Goal: Transaction & Acquisition: Purchase product/service

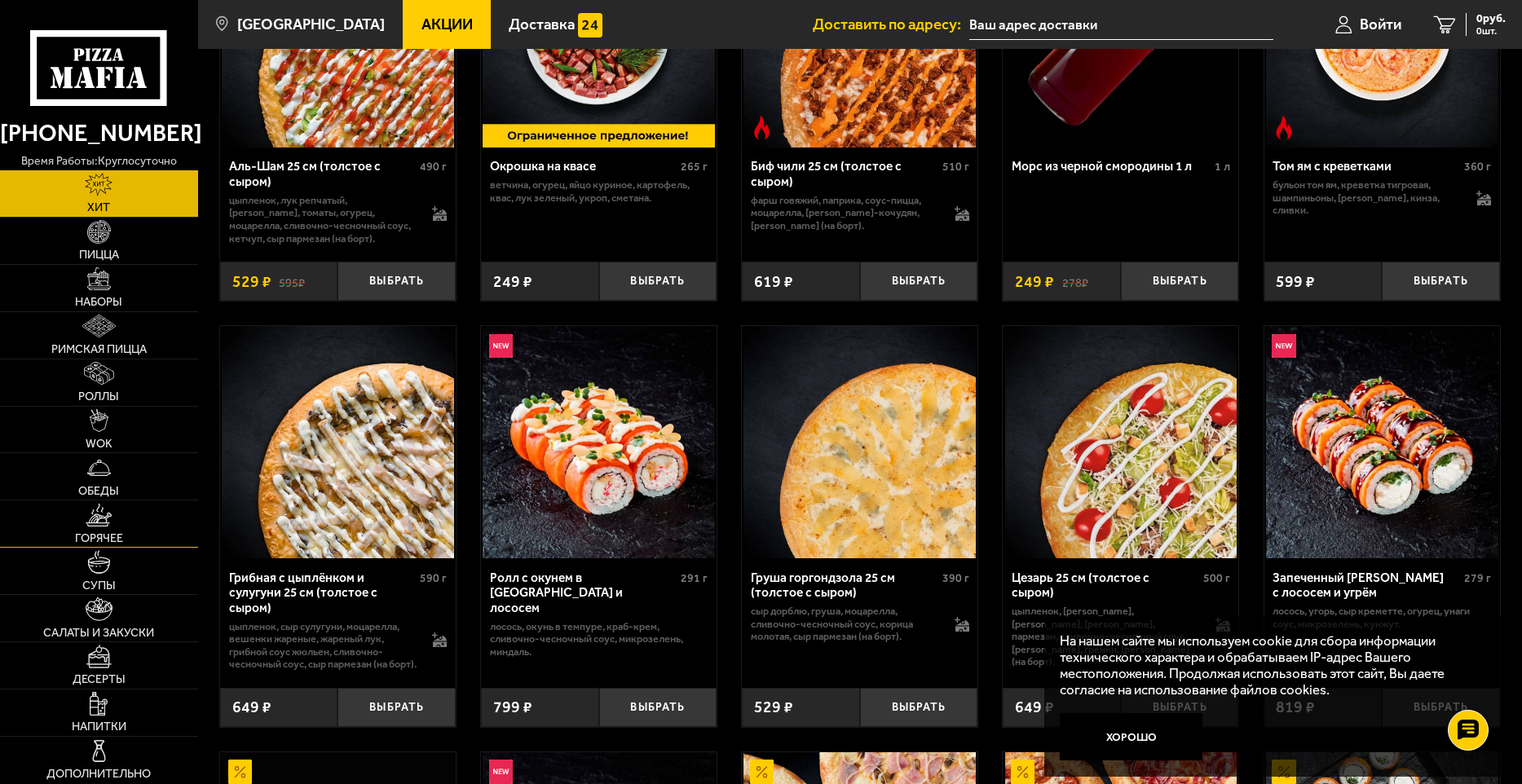
scroll to position [244, 0]
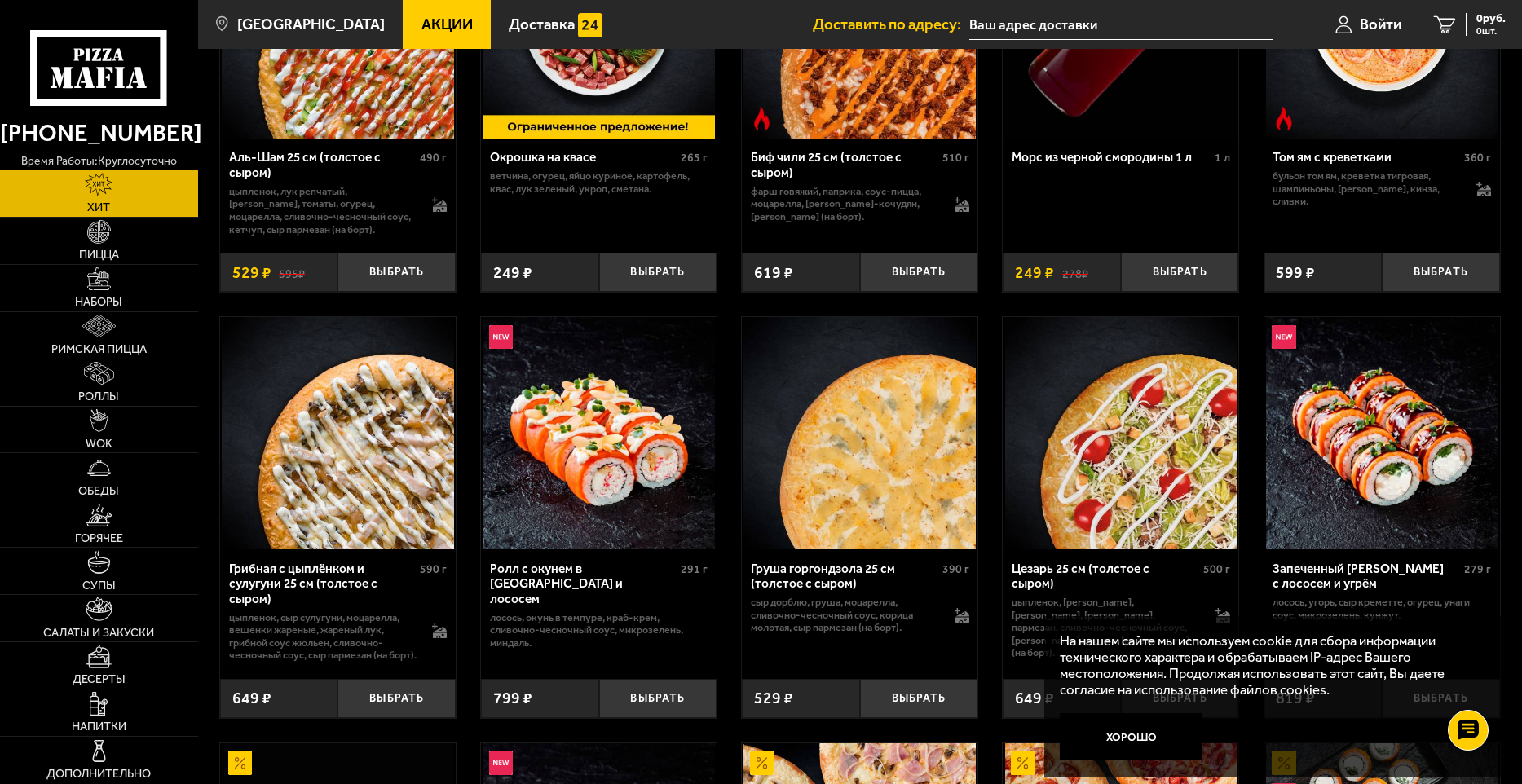
click at [1039, 18] on input "text" at bounding box center [1122, 25] width 304 height 30
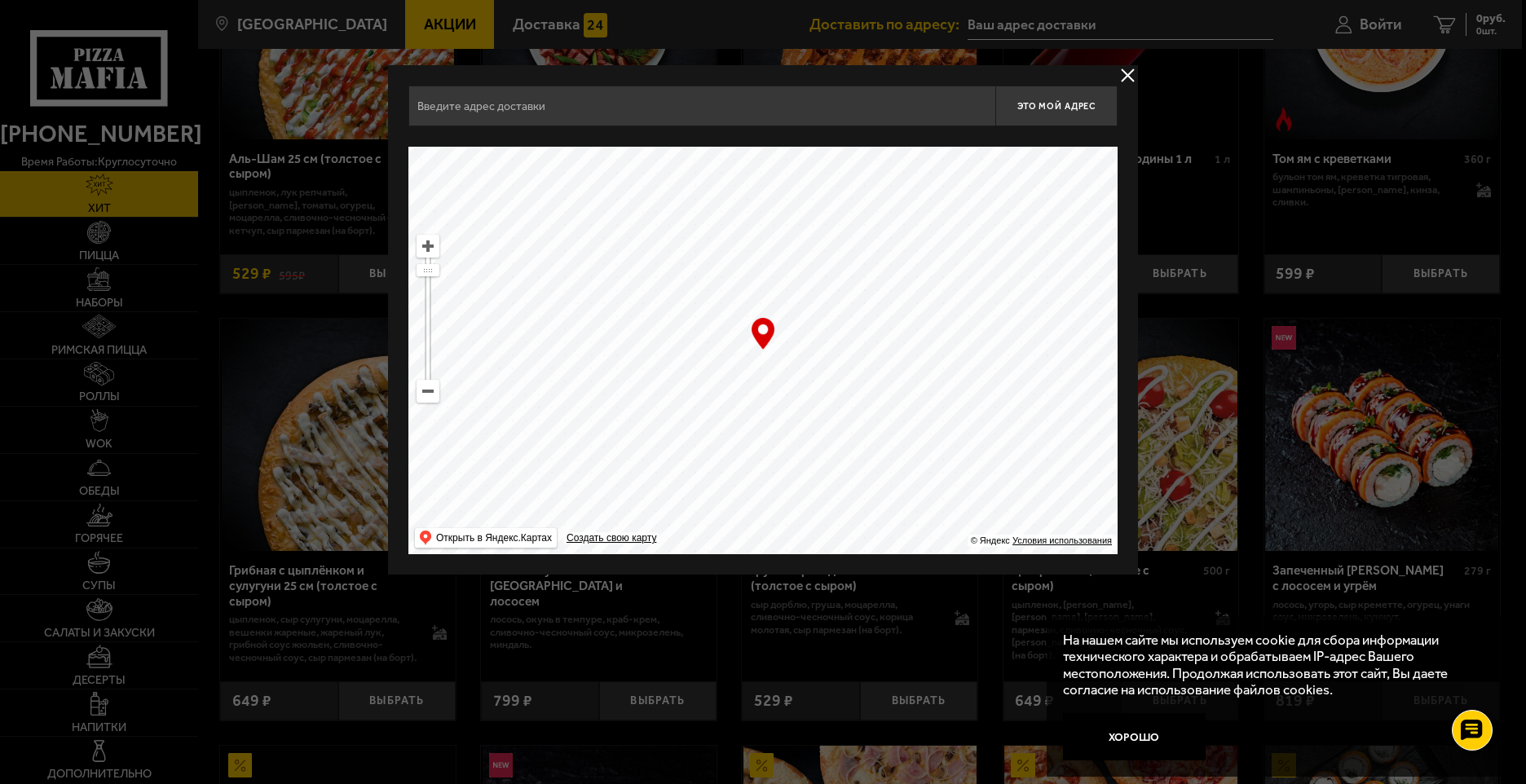
click at [667, 115] on input "text" at bounding box center [702, 106] width 587 height 41
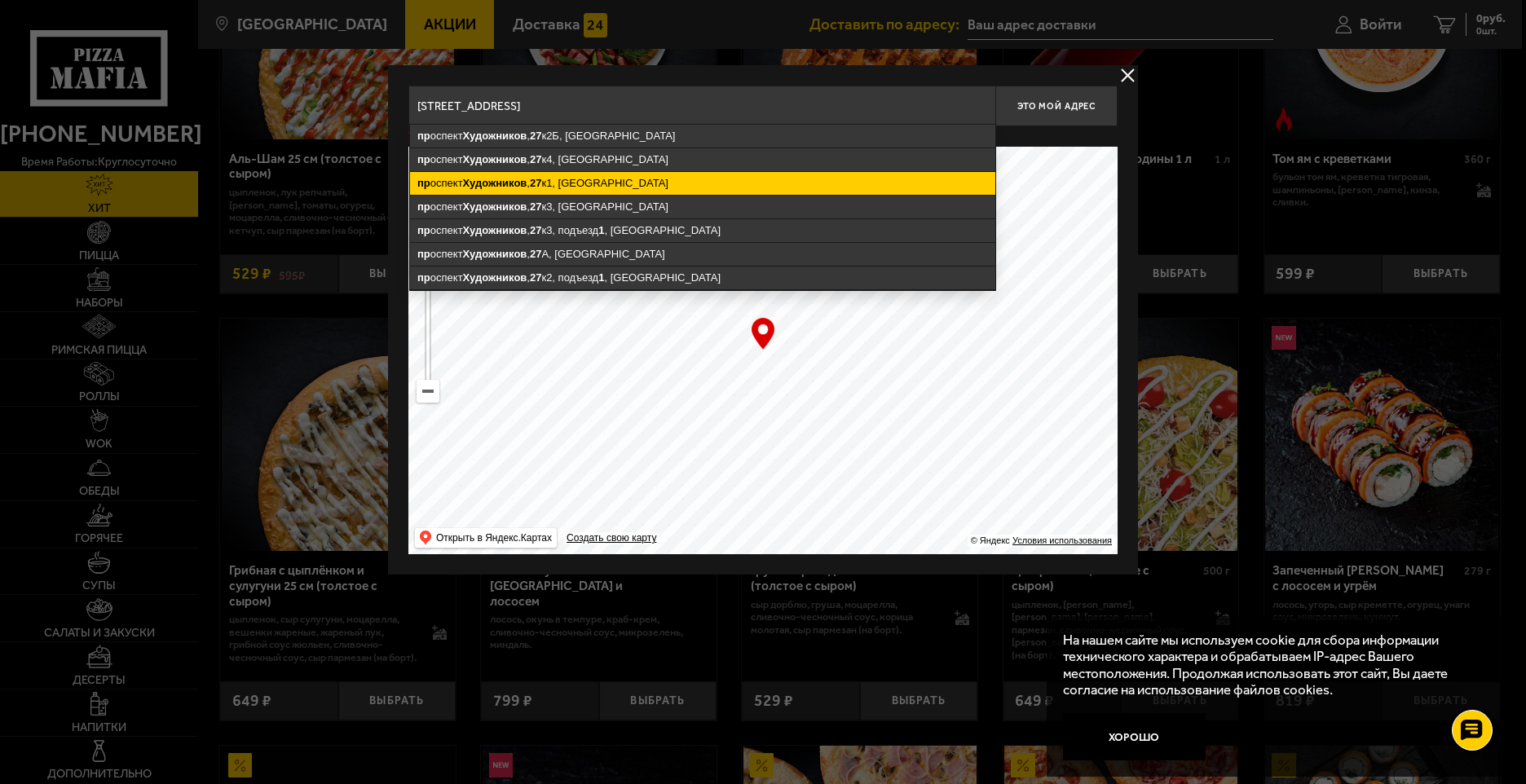
click at [753, 182] on ymaps "[STREET_ADDRESS]" at bounding box center [703, 183] width 585 height 22
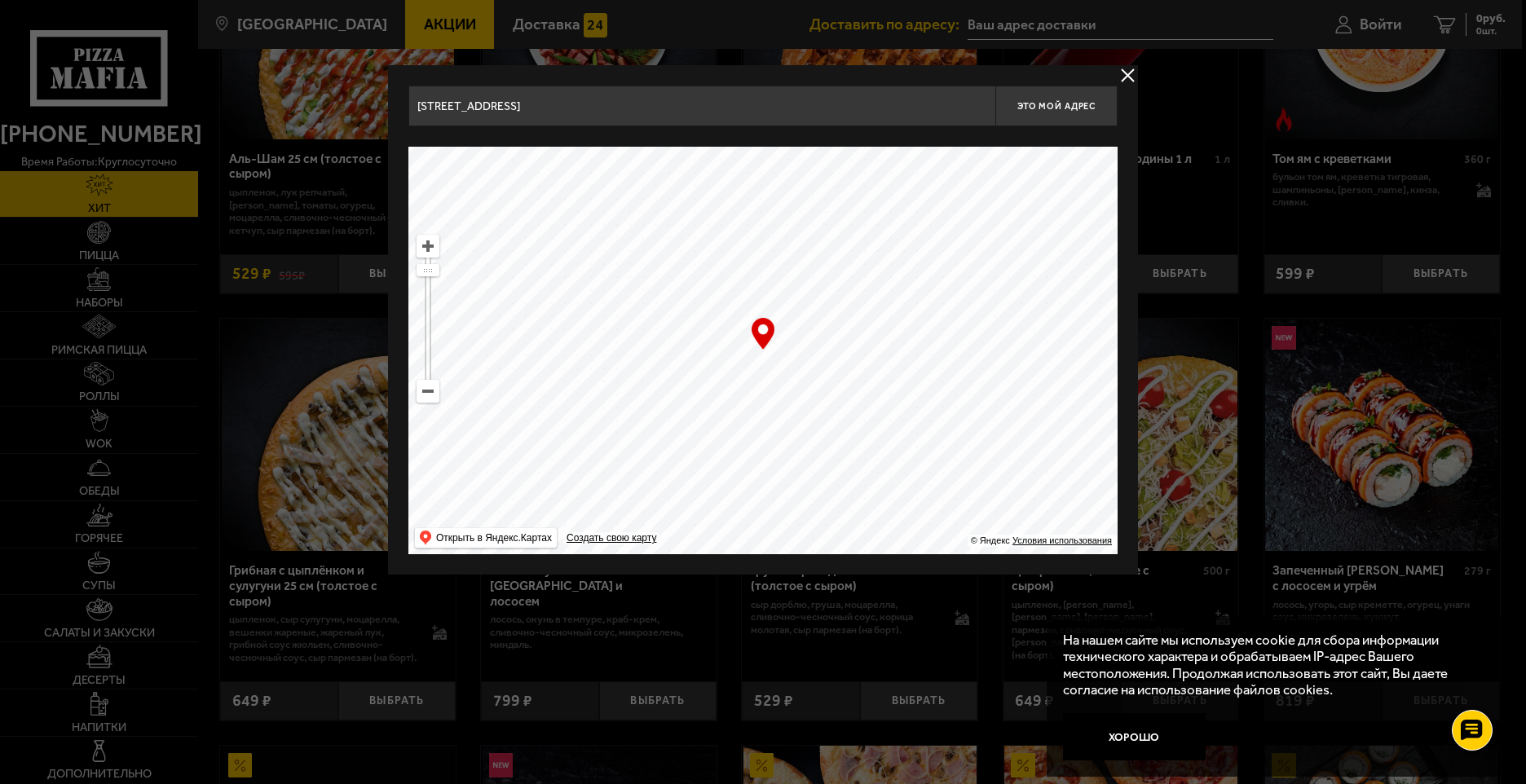
click at [723, 113] on input "[STREET_ADDRESS]" at bounding box center [702, 106] width 587 height 41
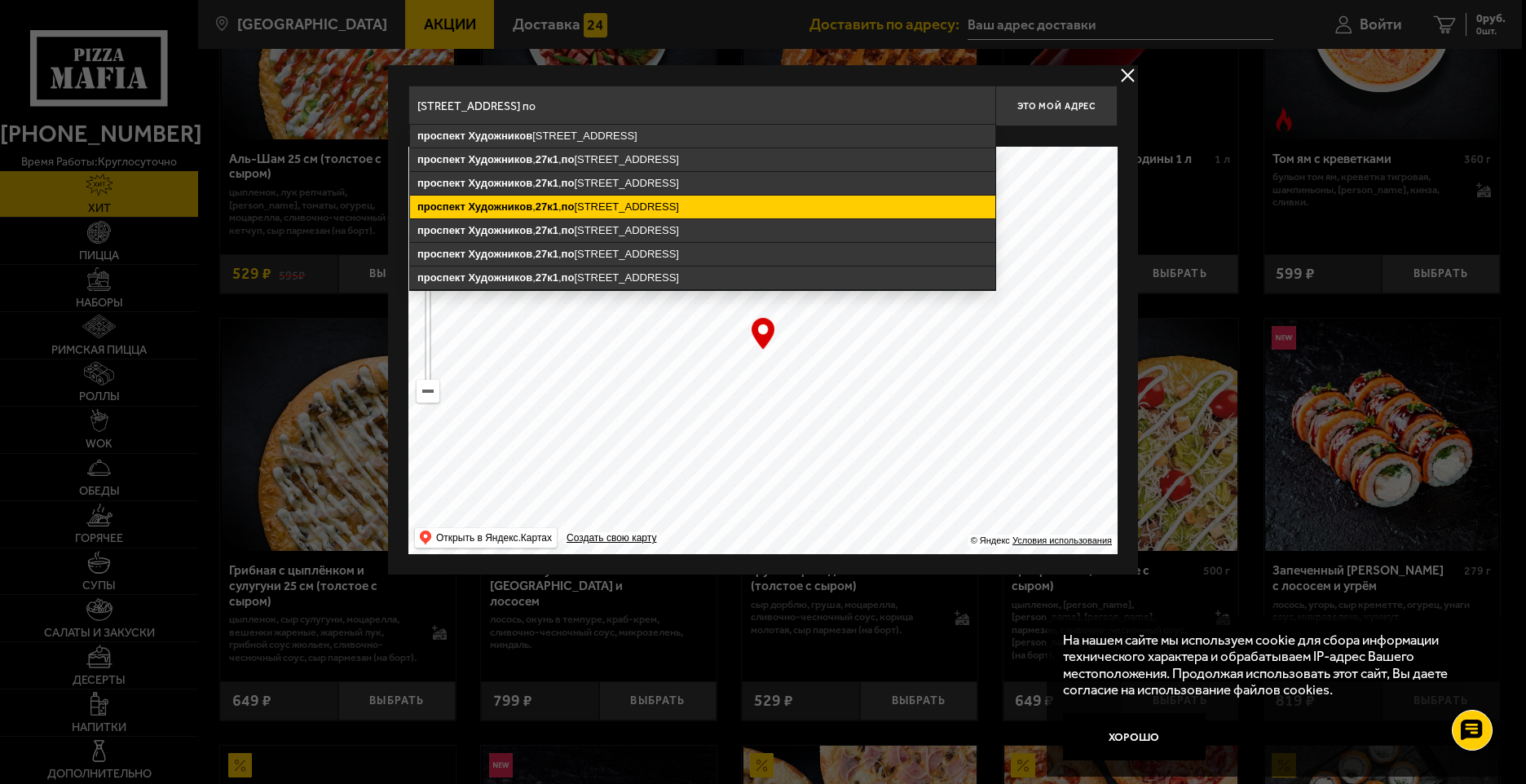
click at [707, 195] on ymaps "[STREET_ADDRESS]" at bounding box center [703, 206] width 585 height 22
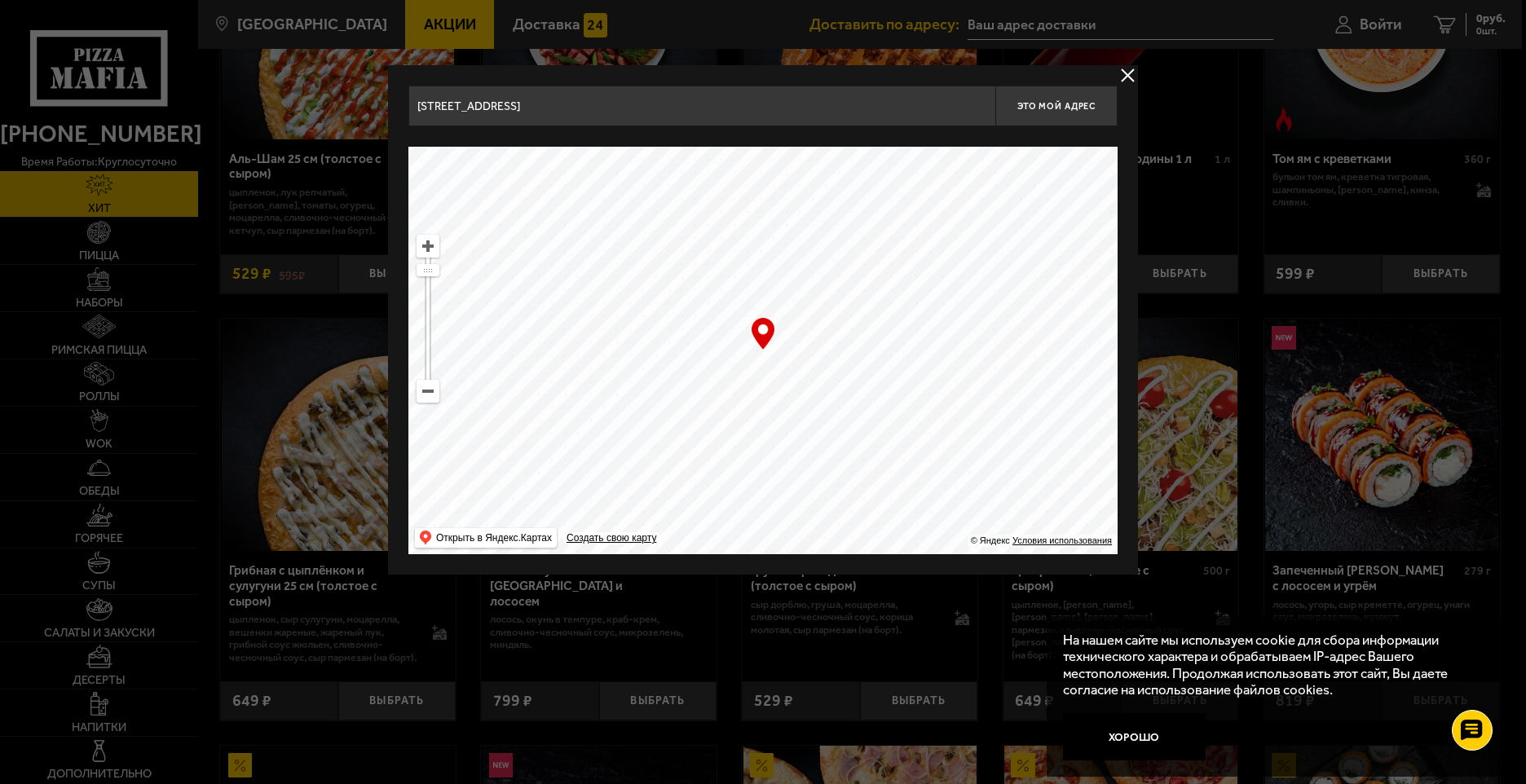
click at [748, 105] on input "[STREET_ADDRESS]" at bounding box center [702, 106] width 587 height 41
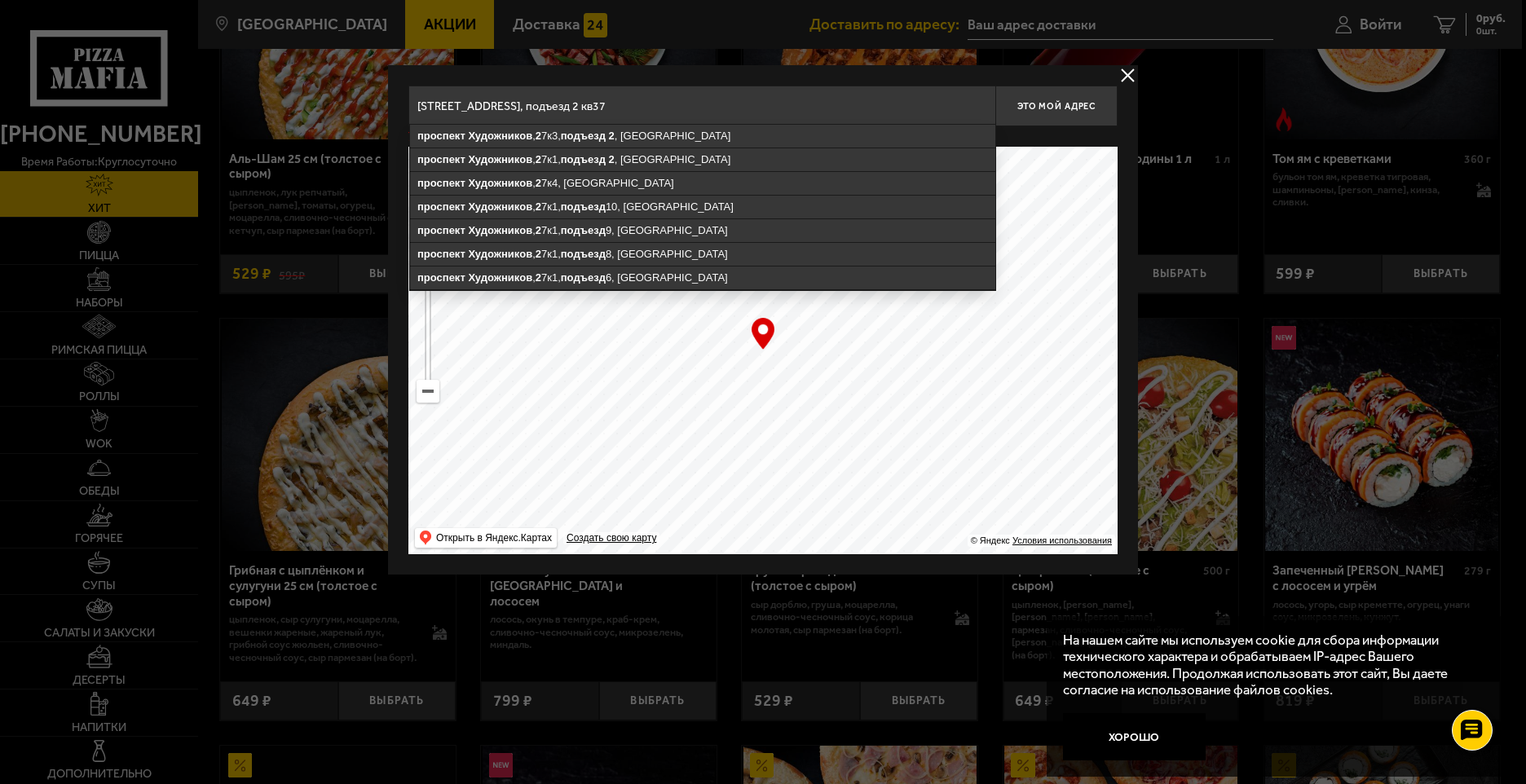
click at [709, 105] on input "[STREET_ADDRESS], подъезд 2 кв37" at bounding box center [702, 106] width 587 height 41
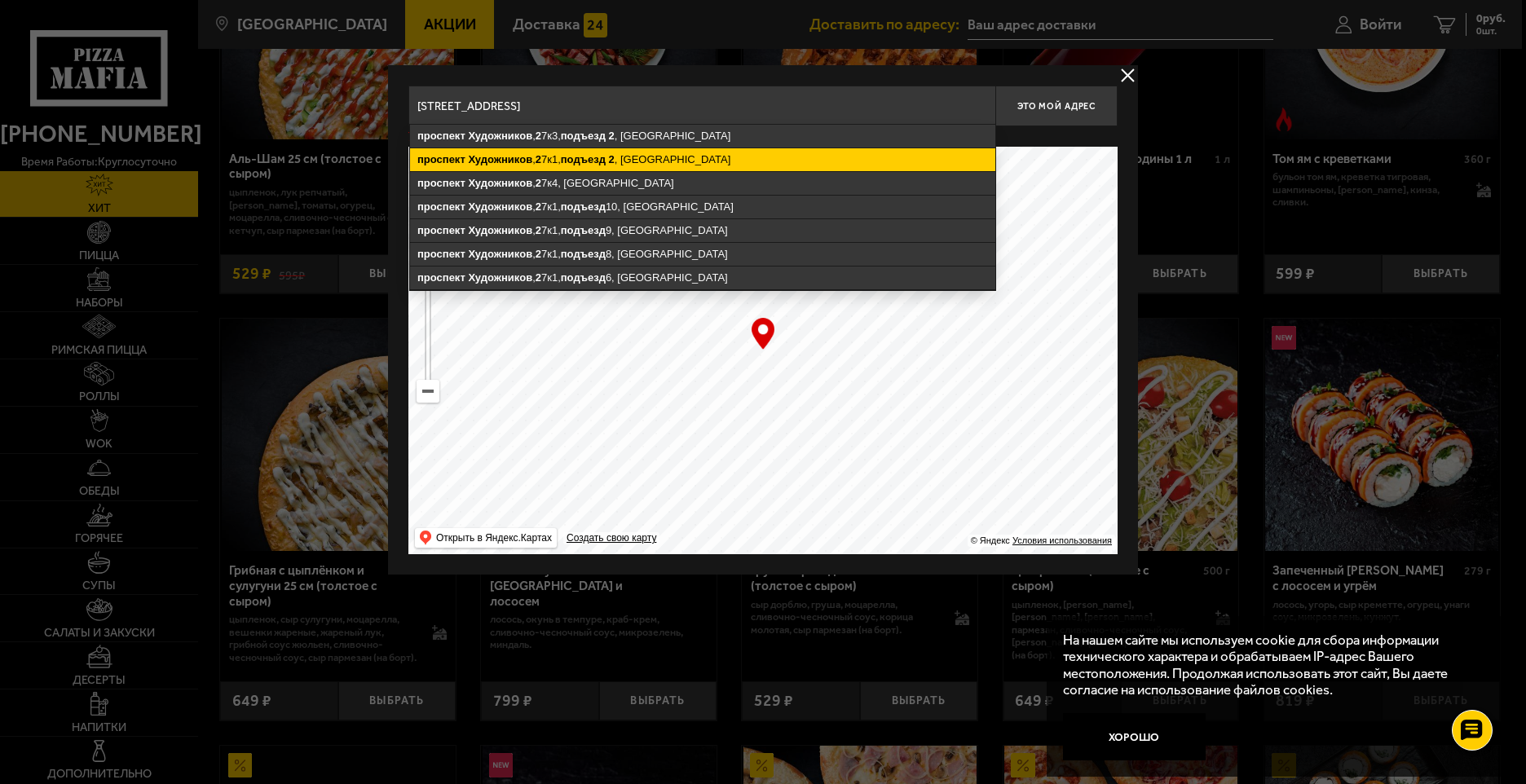
click at [768, 155] on ymaps "[STREET_ADDRESS]" at bounding box center [703, 159] width 585 height 22
type input "[STREET_ADDRESS]"
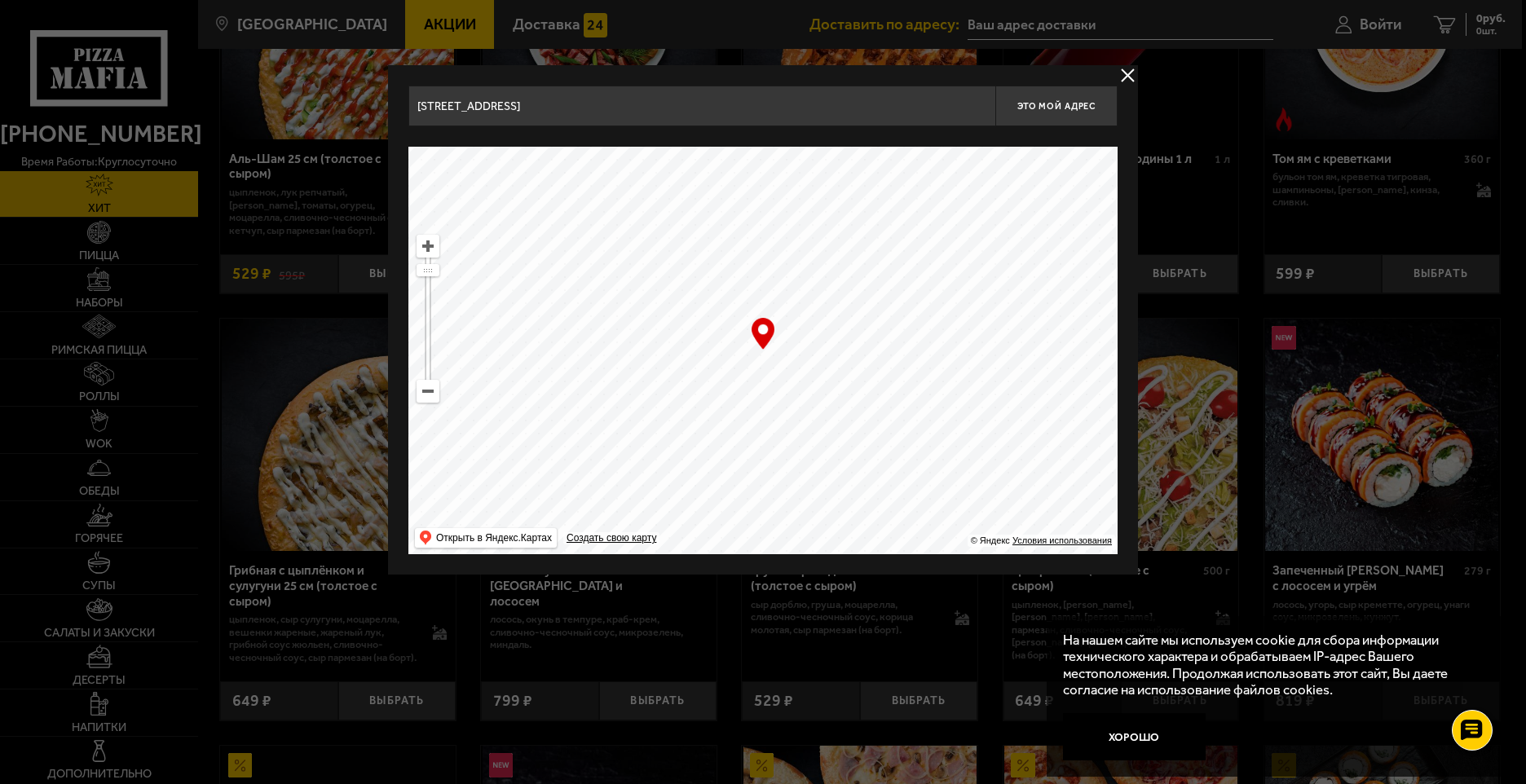
click at [762, 333] on div "… © Яндекс Условия использования Открыть в Яндекс.Картах Создать свою карту" at bounding box center [763, 350] width 709 height 407
click at [1054, 104] on span "Это мой адрес" at bounding box center [1057, 106] width 78 height 11
type input "[STREET_ADDRESS]"
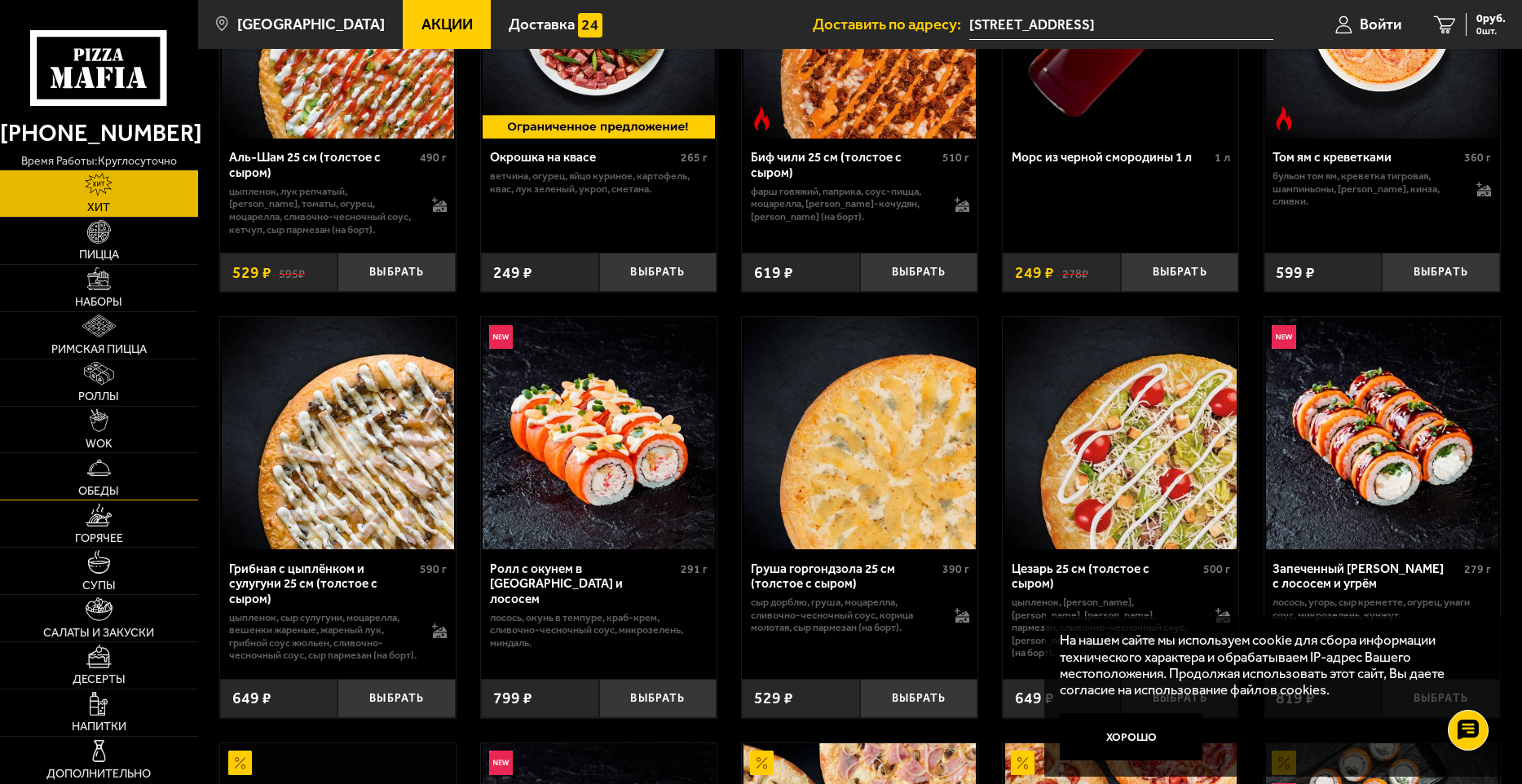
click at [117, 481] on link "Обеды" at bounding box center [99, 476] width 198 height 47
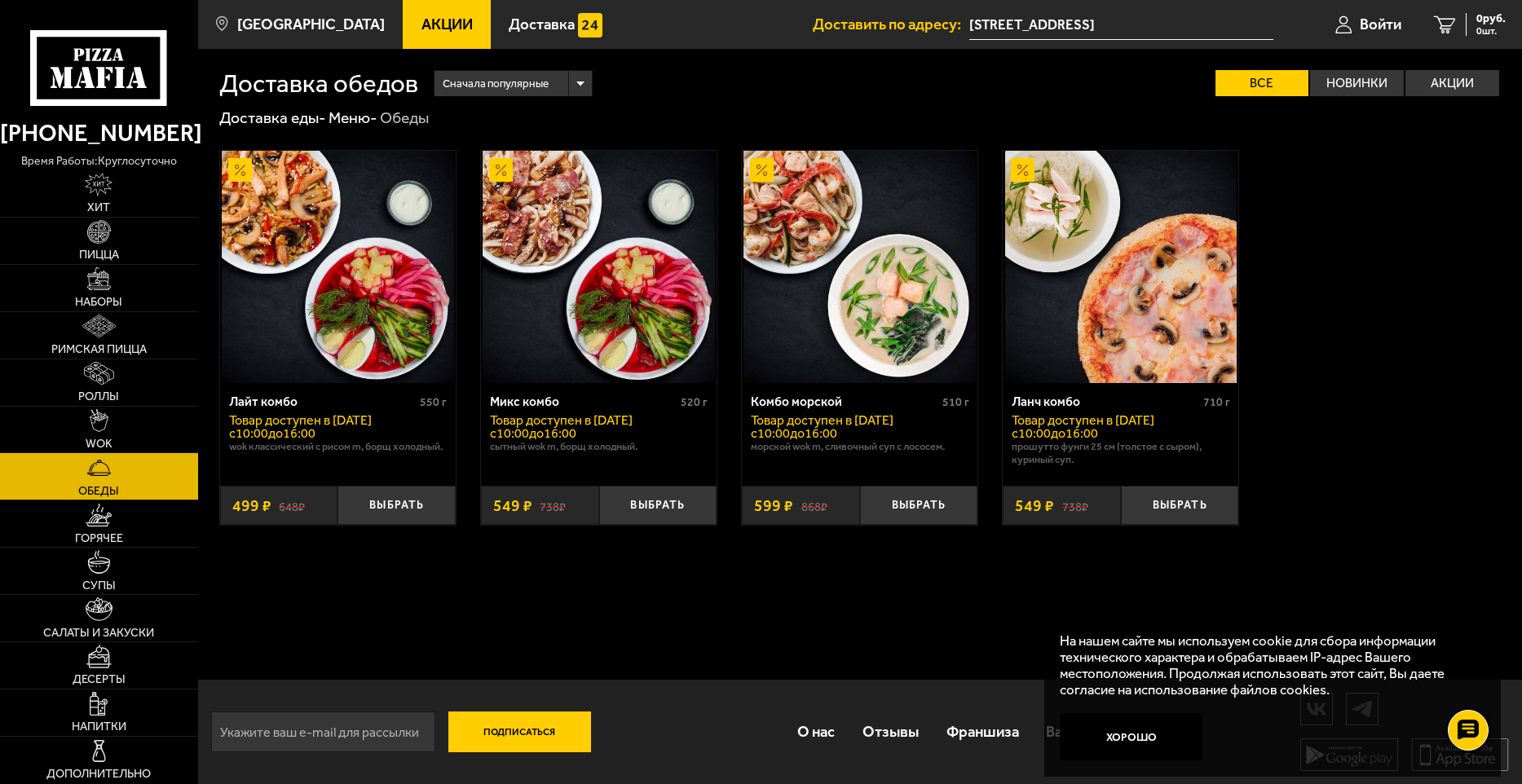
scroll to position [1, 0]
click at [104, 576] on link "Супы" at bounding box center [99, 571] width 198 height 47
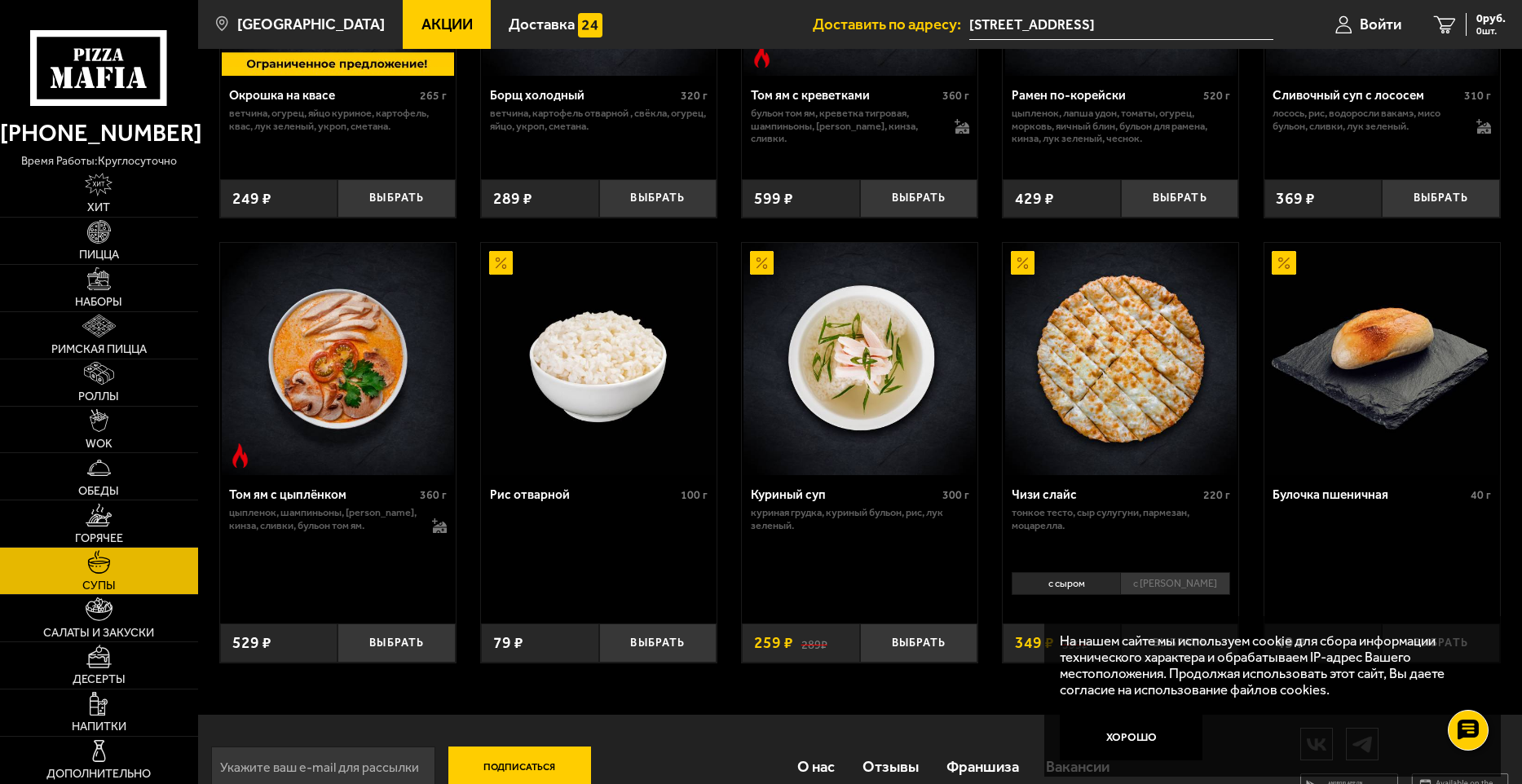
scroll to position [529, 0]
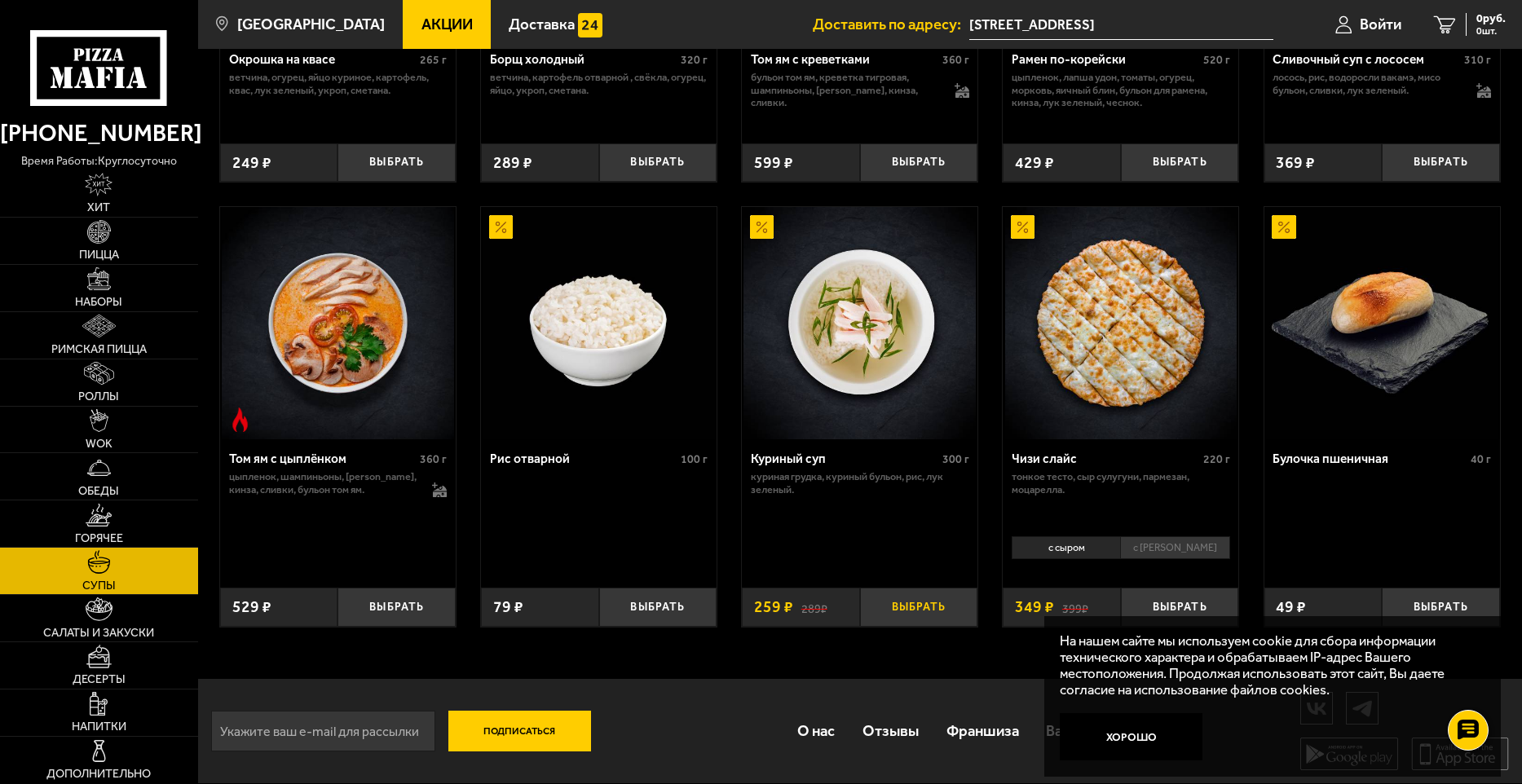
click at [934, 601] on button "Выбрать" at bounding box center [919, 607] width 118 height 39
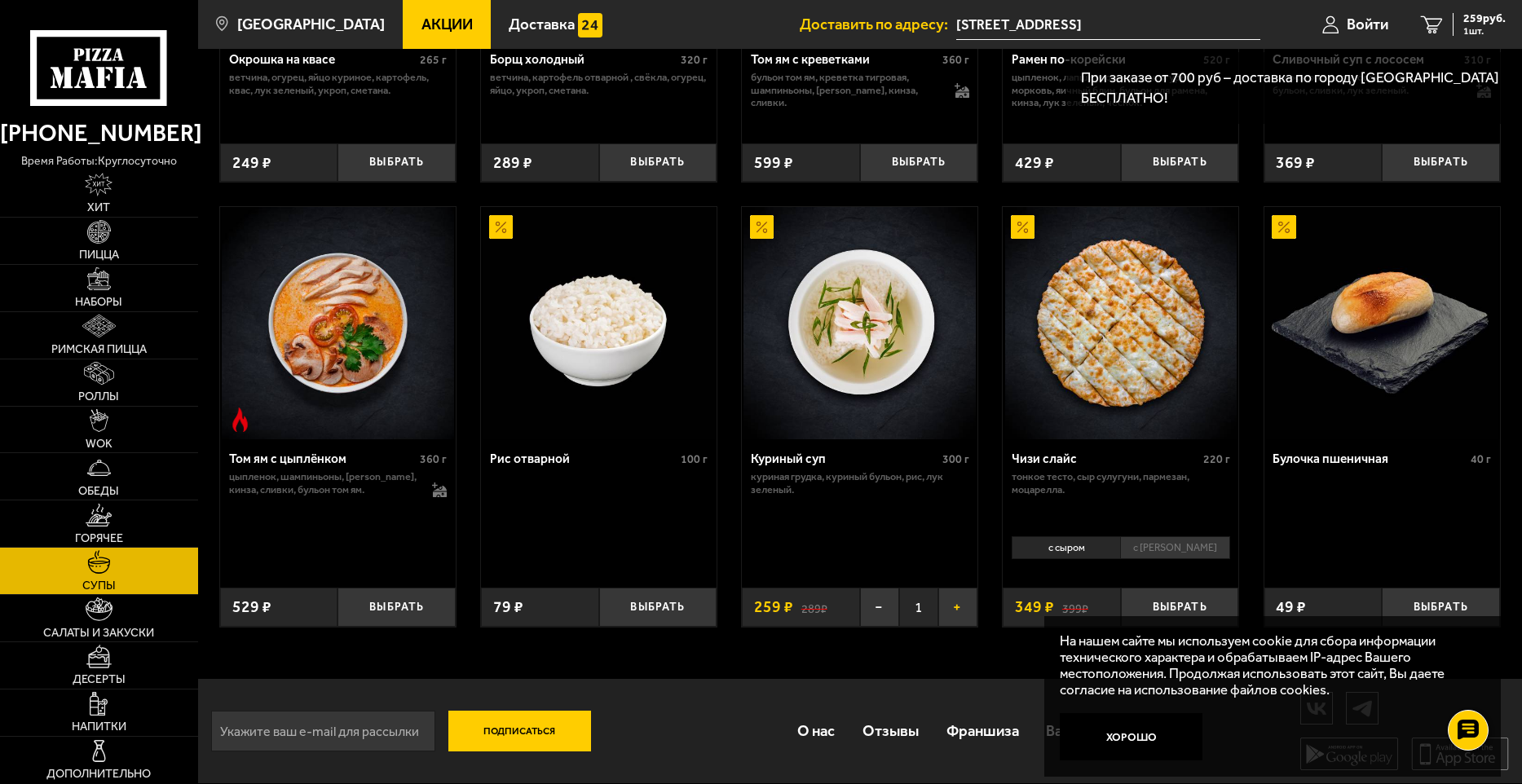
click at [959, 604] on button "+" at bounding box center [957, 607] width 39 height 39
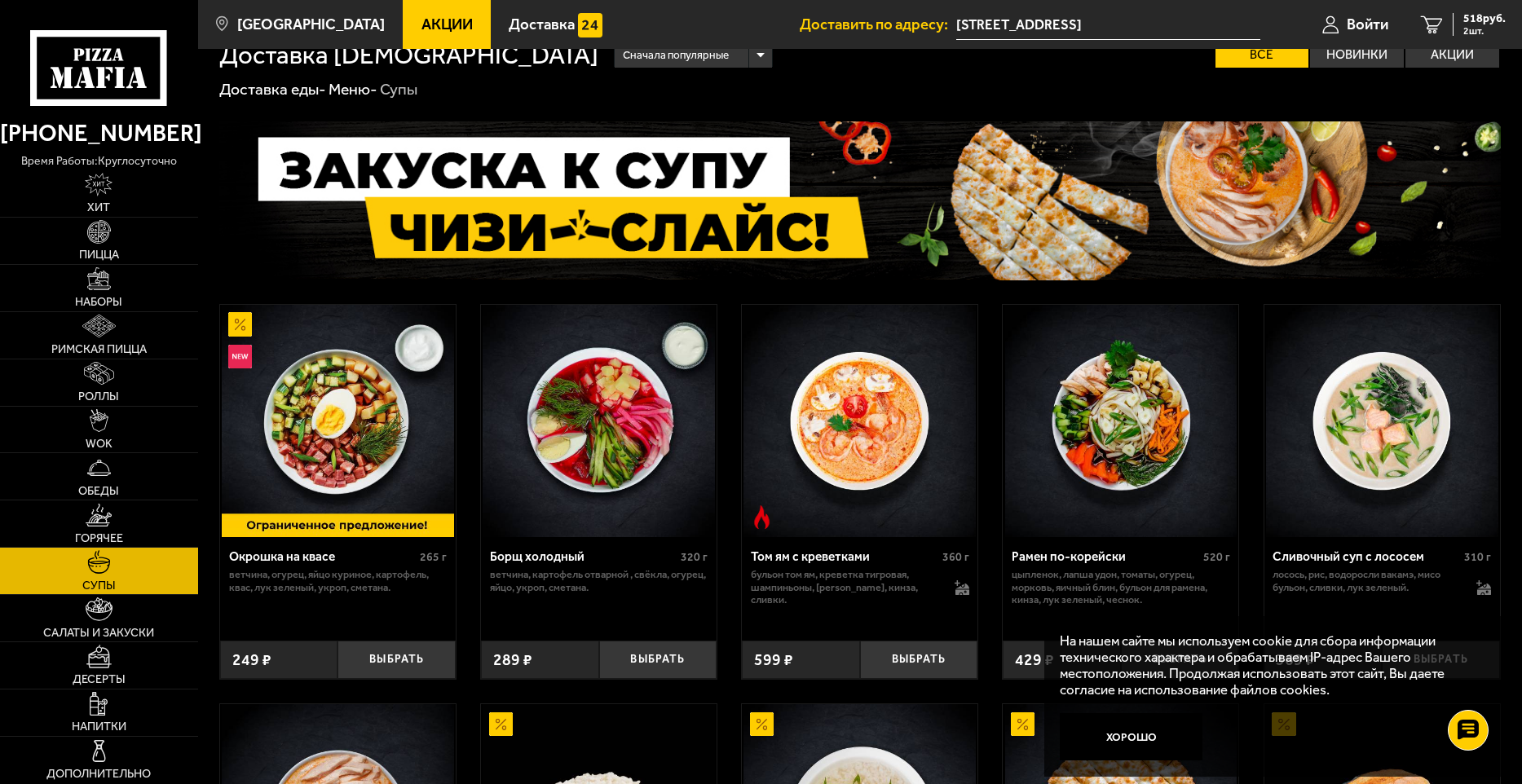
scroll to position [0, 0]
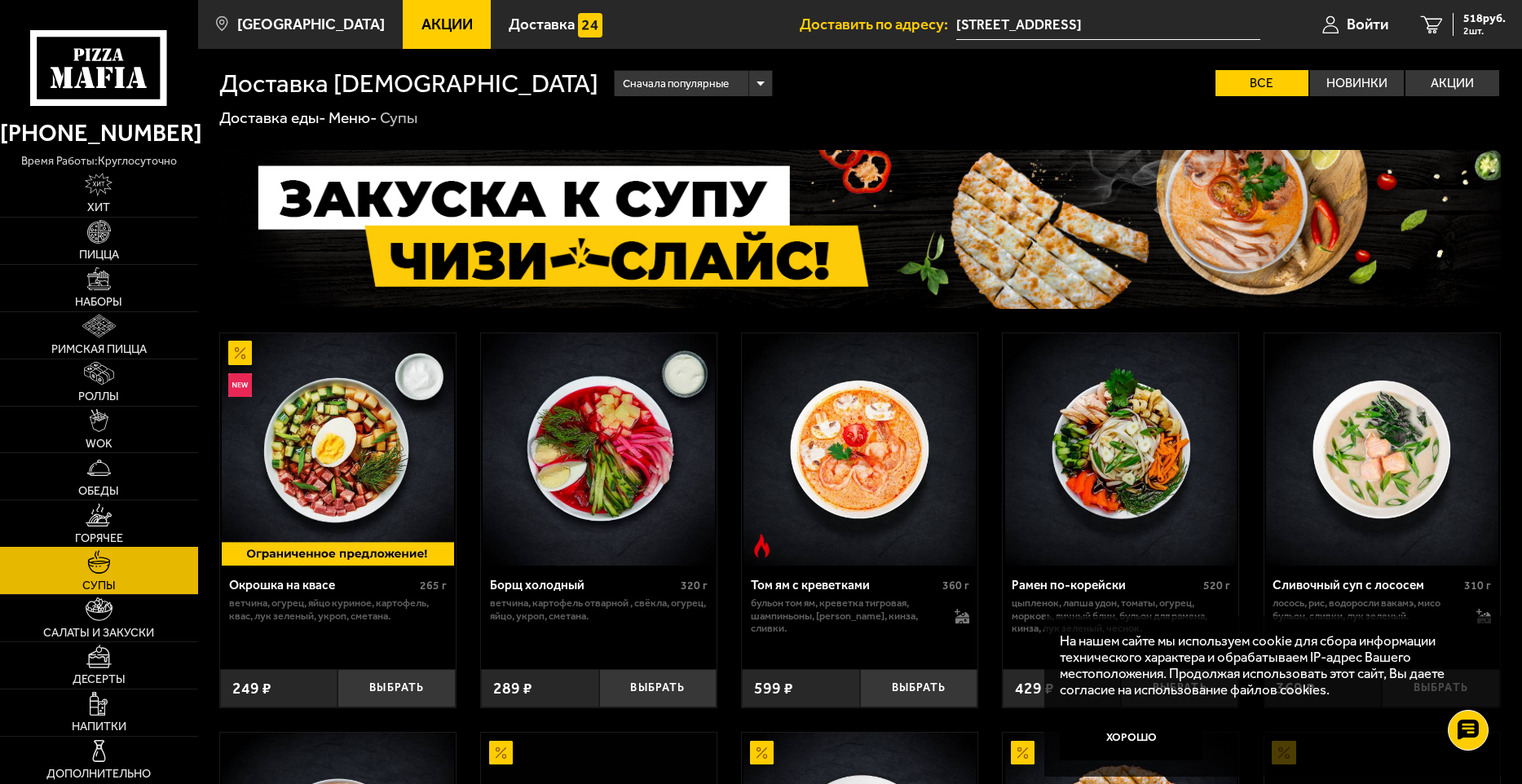
click at [104, 524] on img at bounding box center [98, 515] width 26 height 22
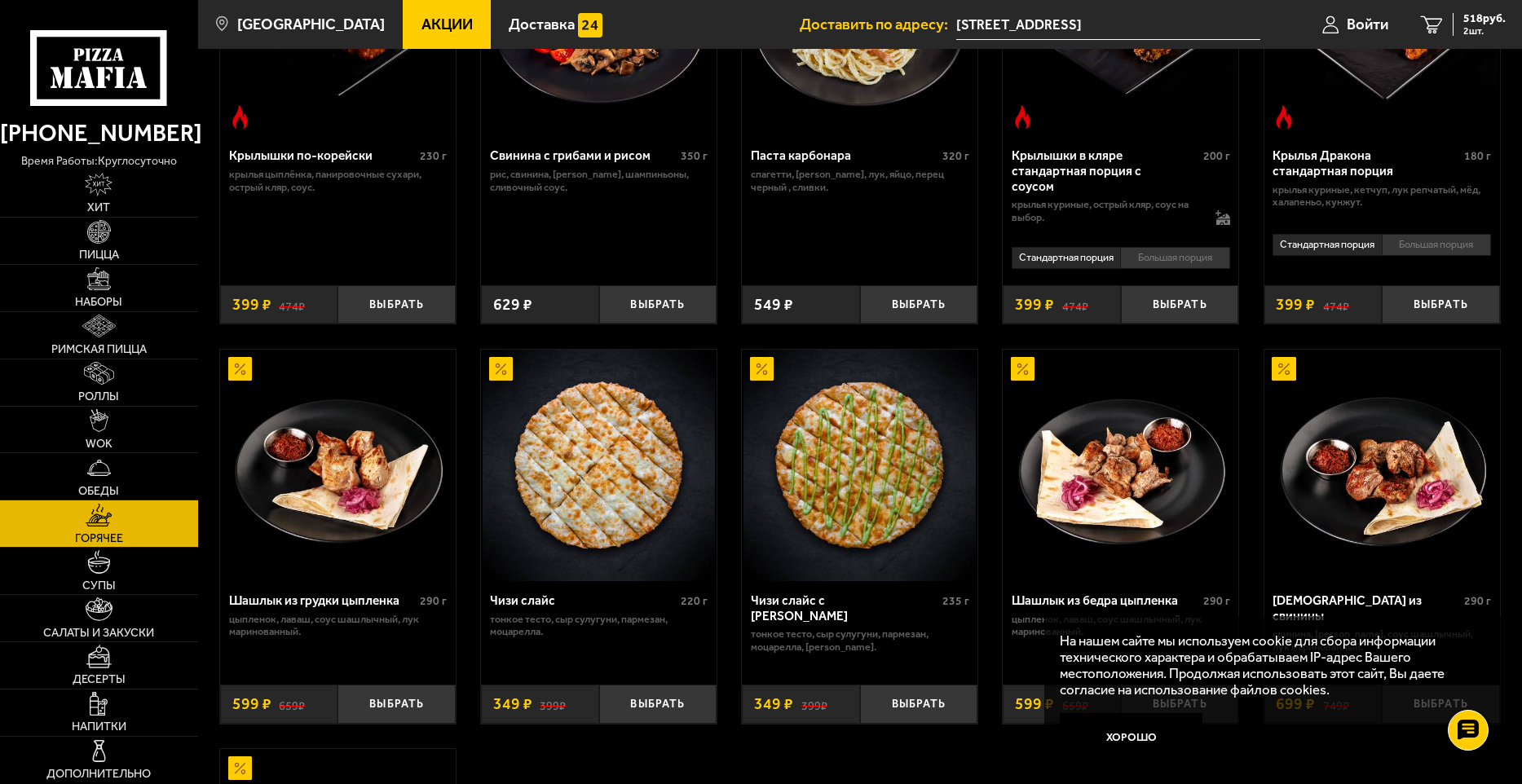
scroll to position [630, 0]
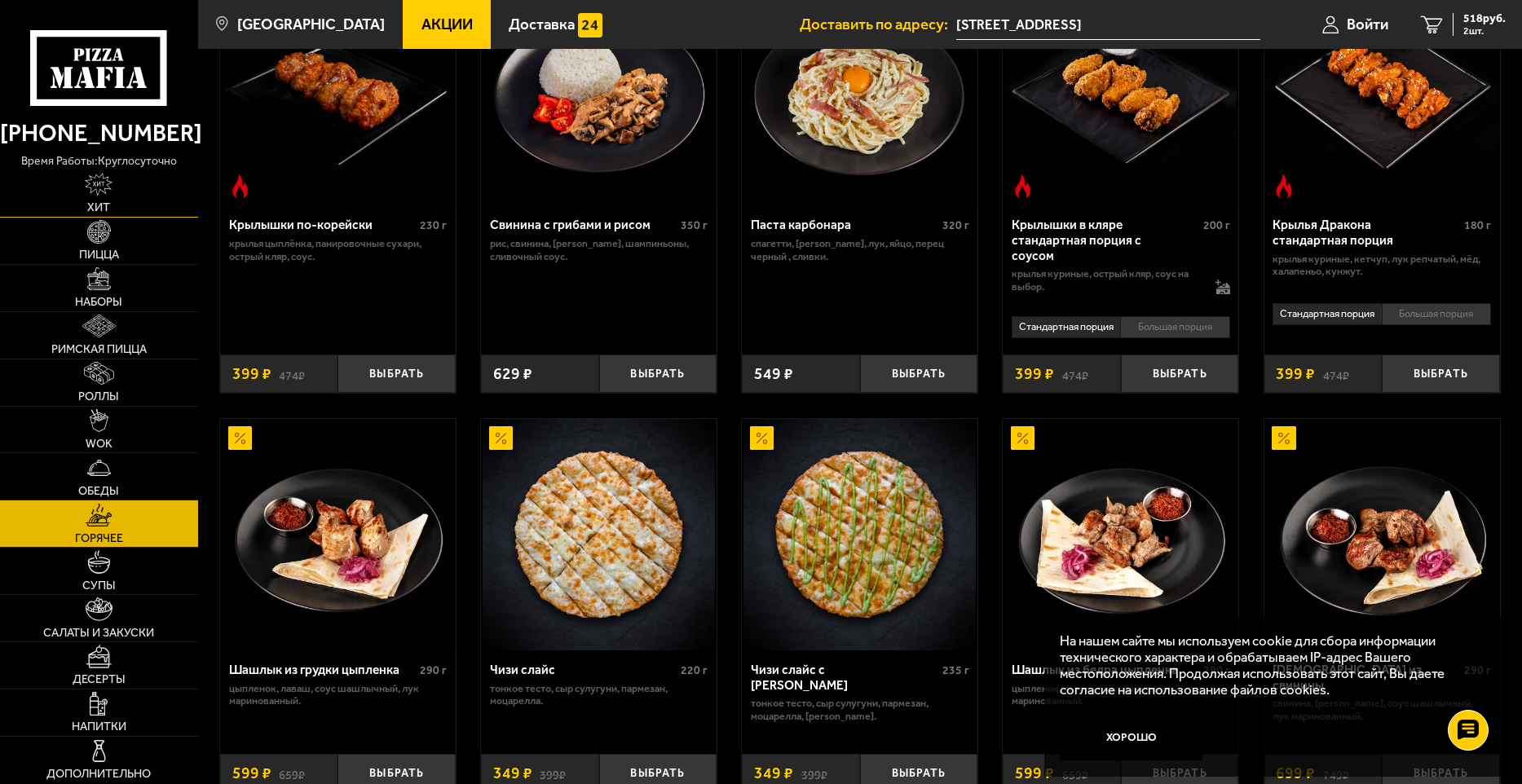
click at [106, 195] on img at bounding box center [98, 184] width 27 height 22
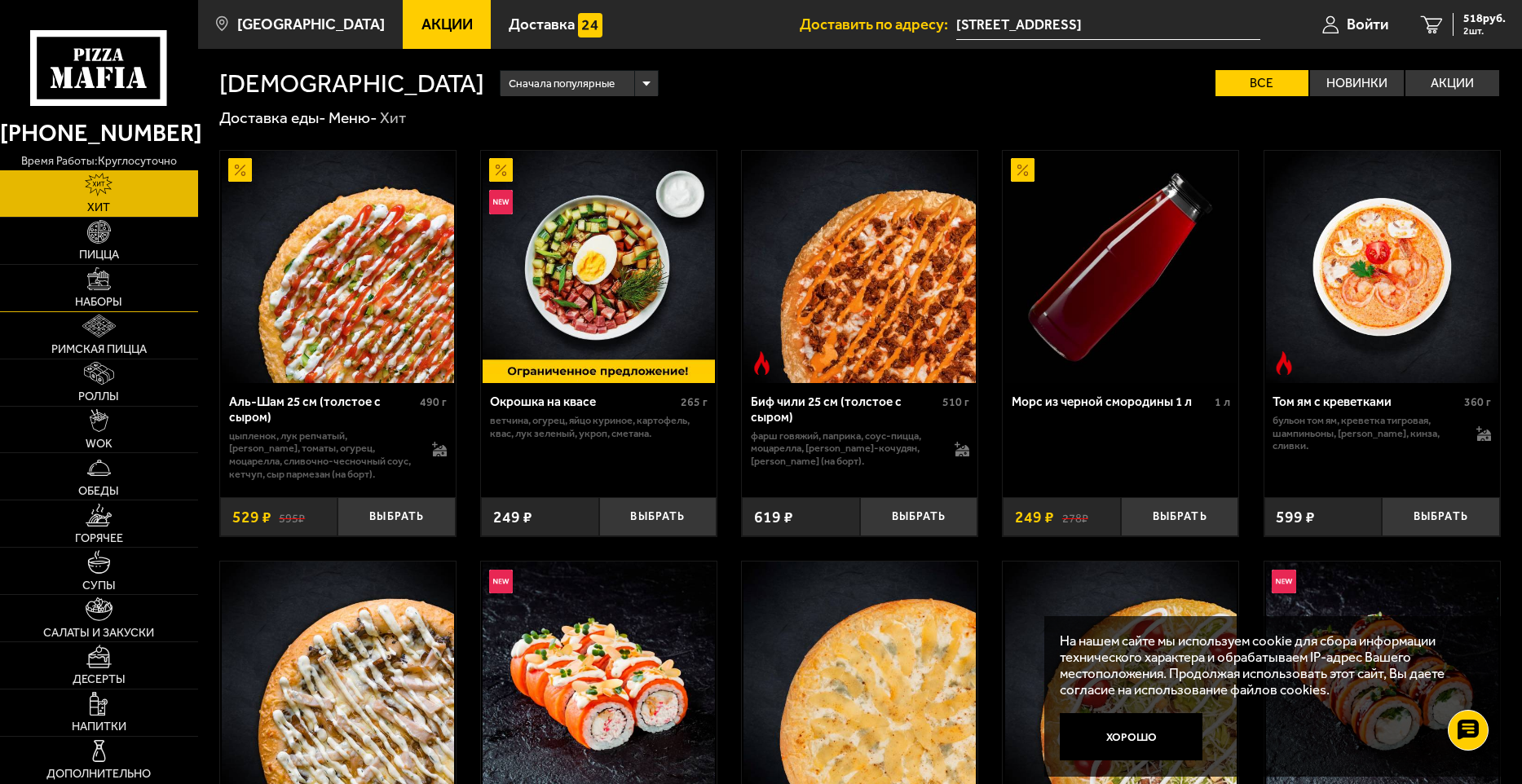
click at [108, 283] on img at bounding box center [98, 279] width 22 height 22
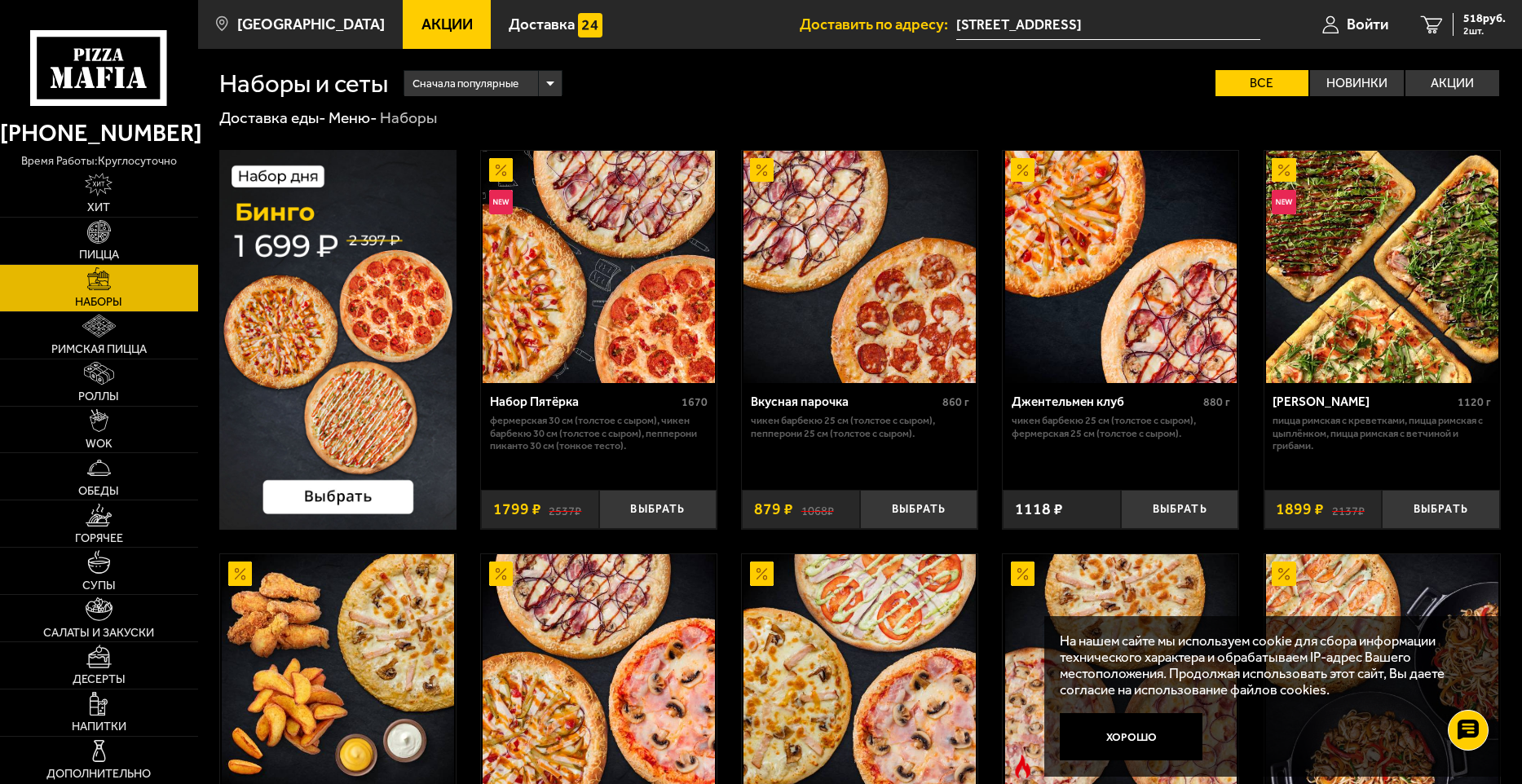
click at [546, 86] on div "Сначала популярные" at bounding box center [482, 83] width 156 height 25
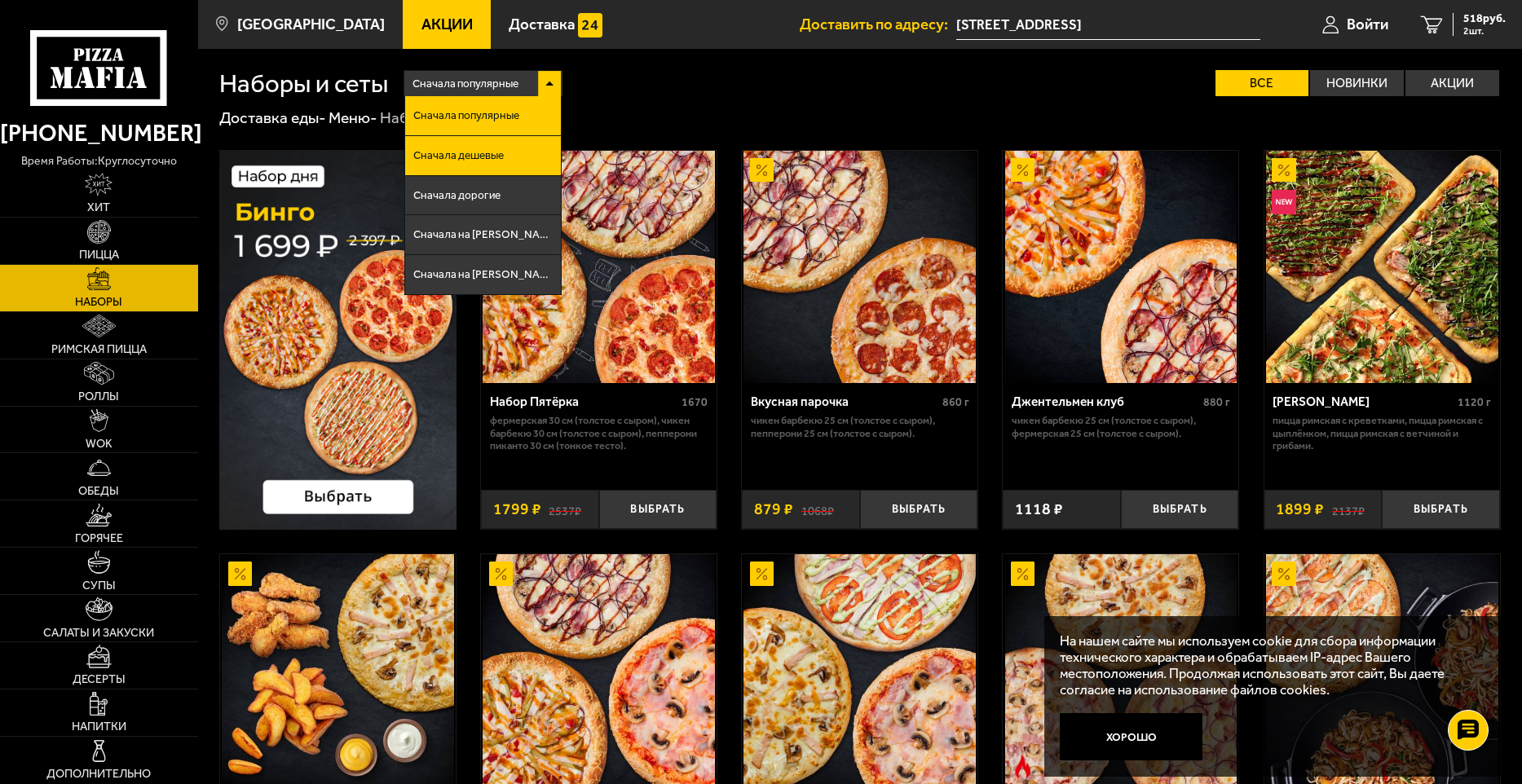
click at [518, 146] on li "Сначала дешевые" at bounding box center [482, 156] width 155 height 40
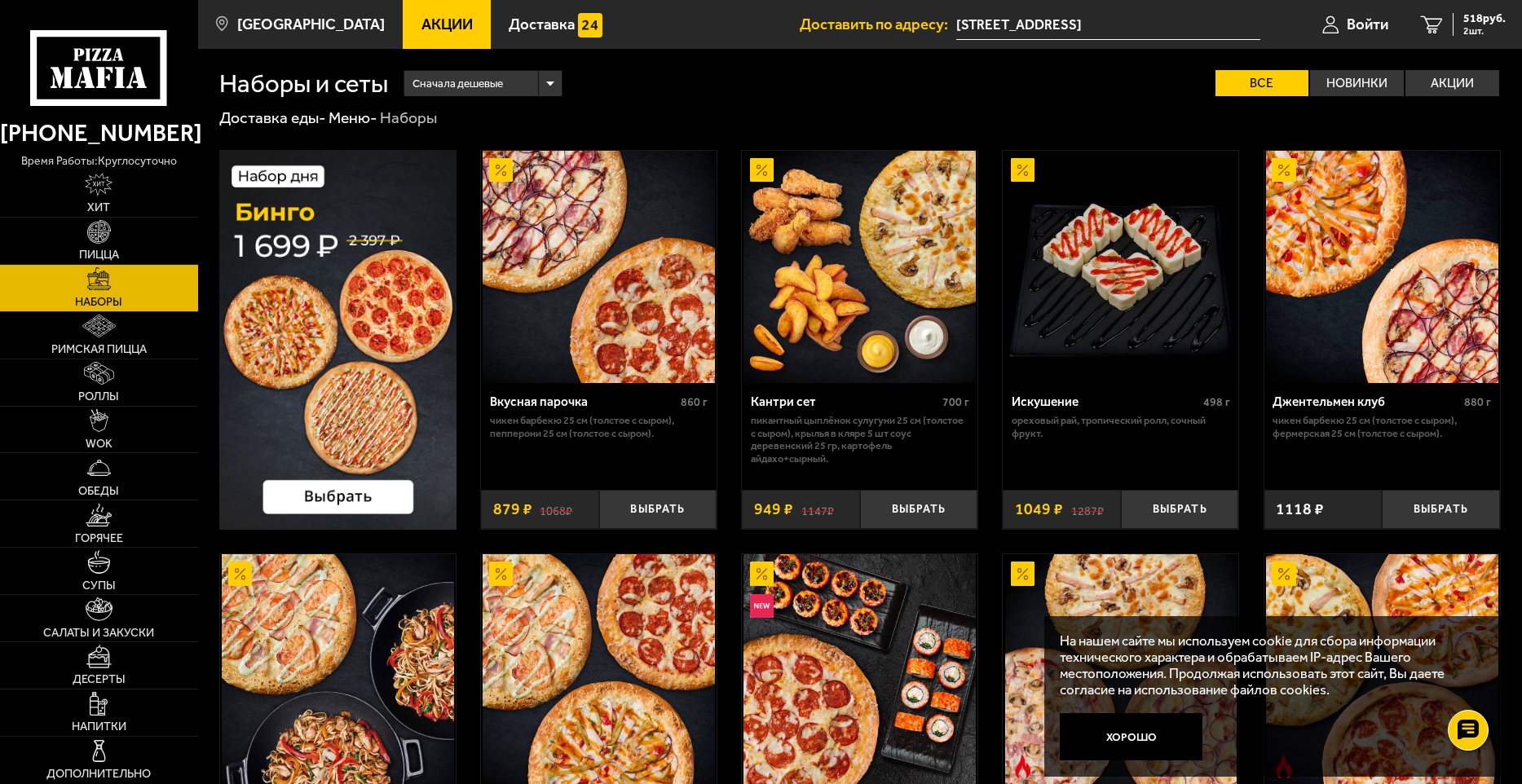
click at [351, 493] on img at bounding box center [338, 339] width 237 height 380
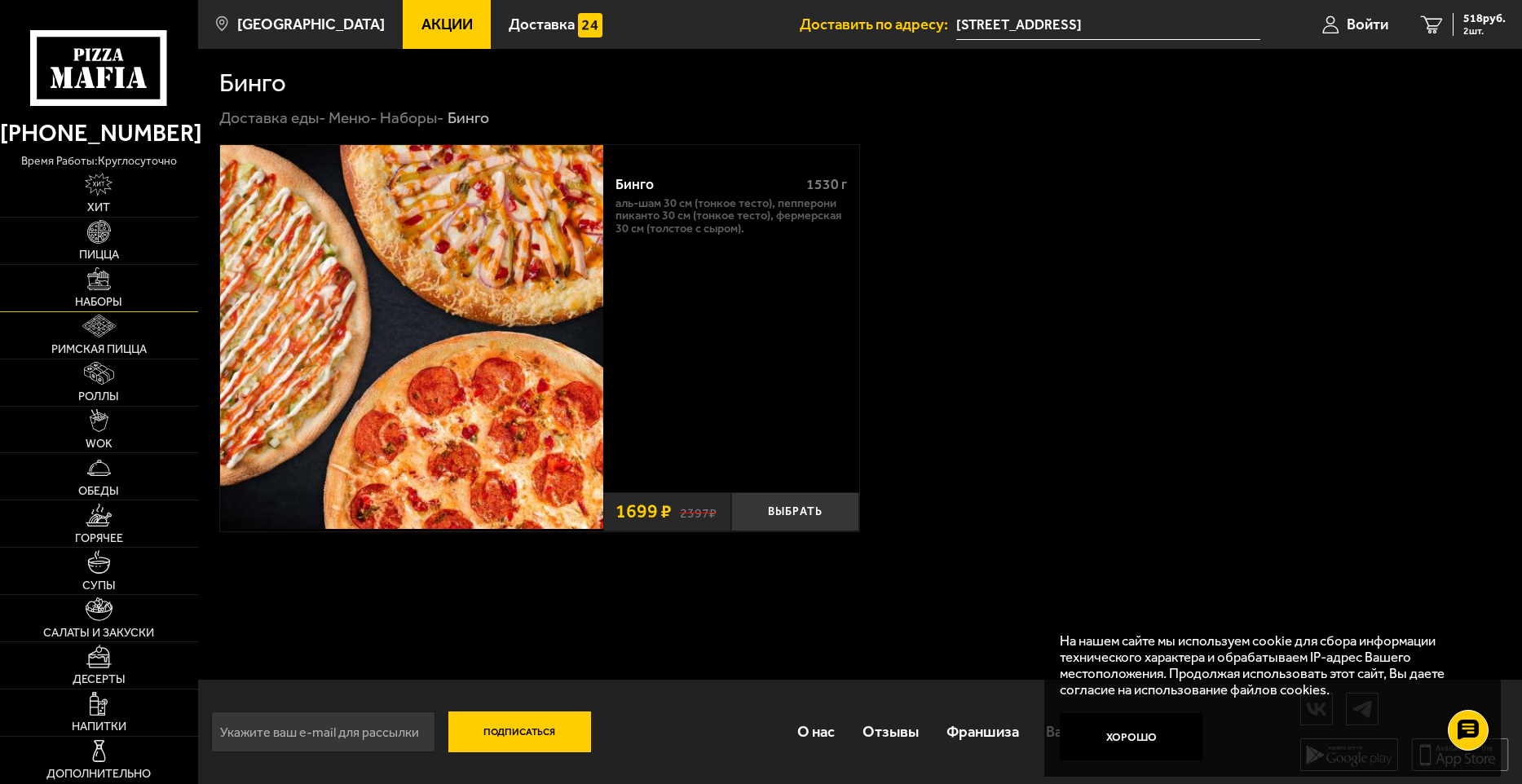
click at [114, 297] on span "Наборы" at bounding box center [98, 303] width 47 height 12
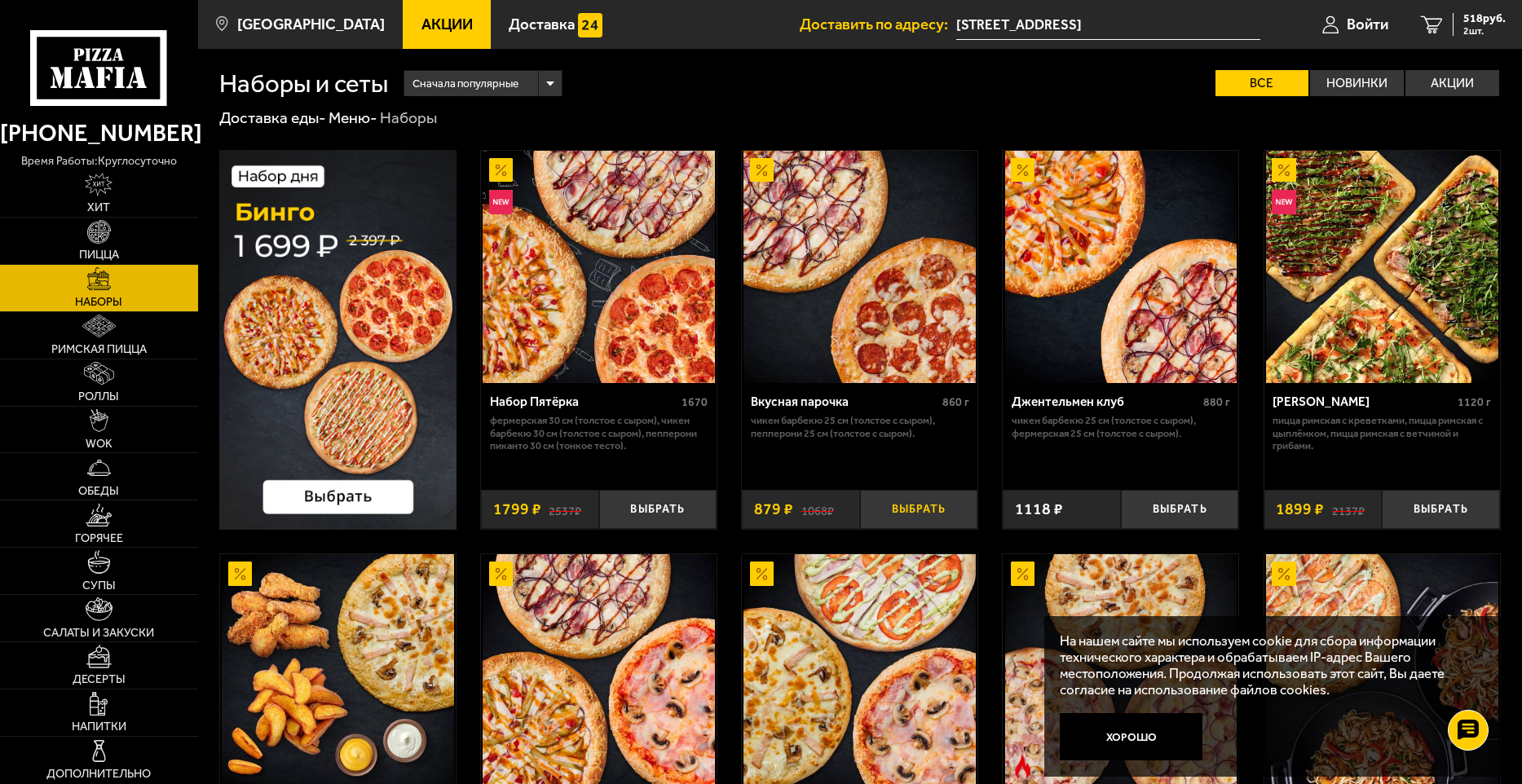
click at [919, 504] on button "Выбрать" at bounding box center [919, 509] width 118 height 39
click at [543, 83] on div "Сначала популярные" at bounding box center [482, 83] width 156 height 25
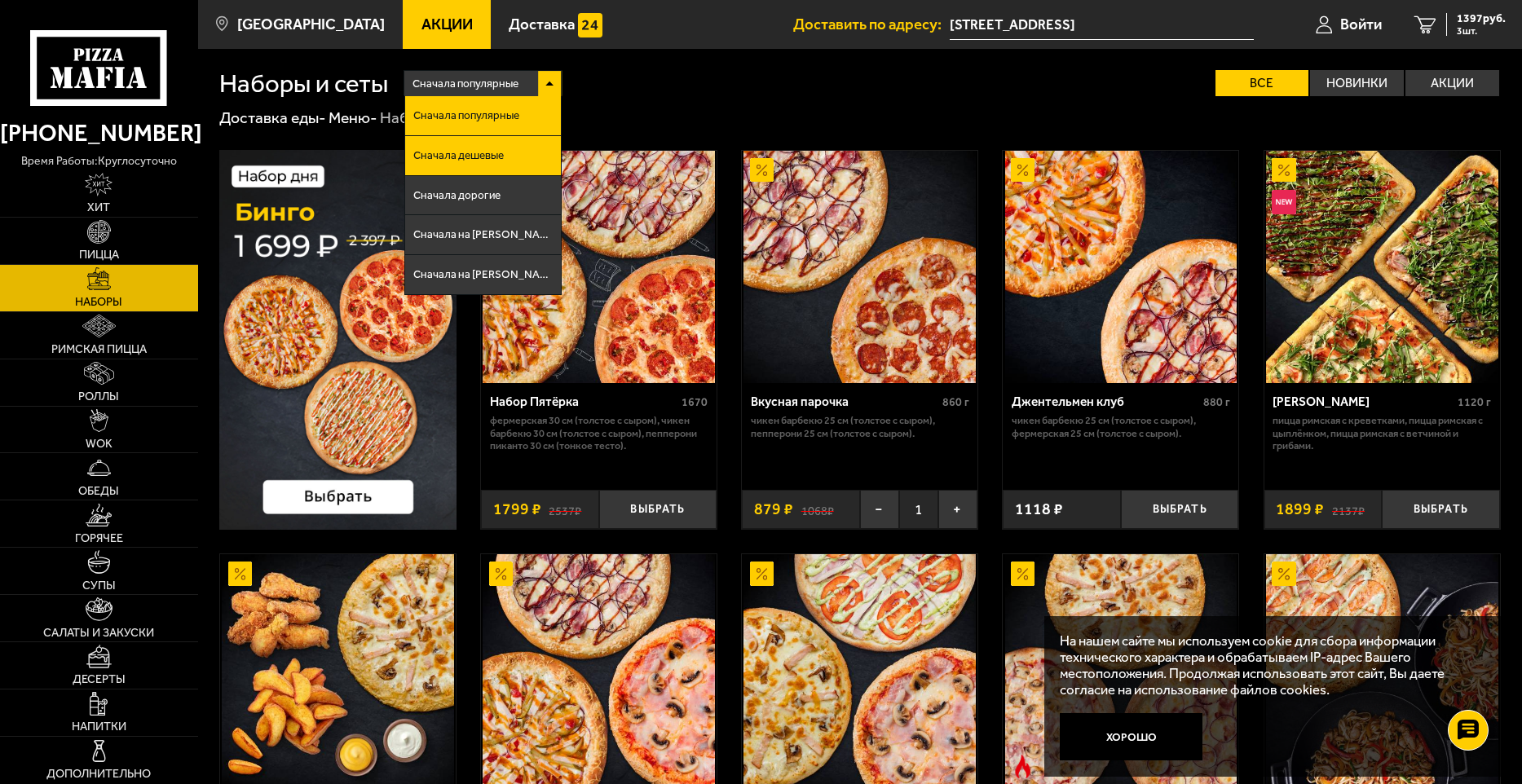
click at [521, 152] on li "Сначала дешевые" at bounding box center [482, 156] width 155 height 40
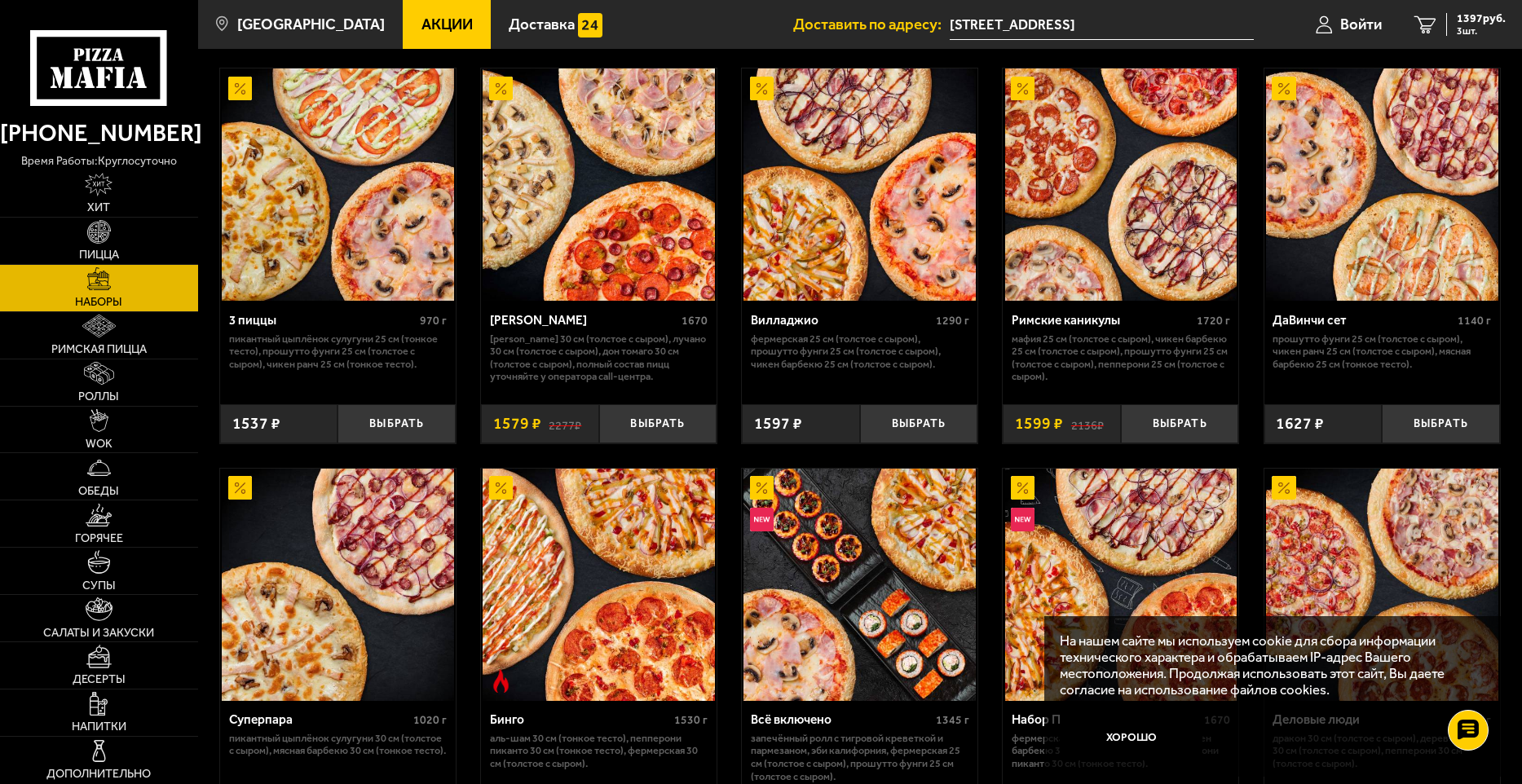
scroll to position [896, 0]
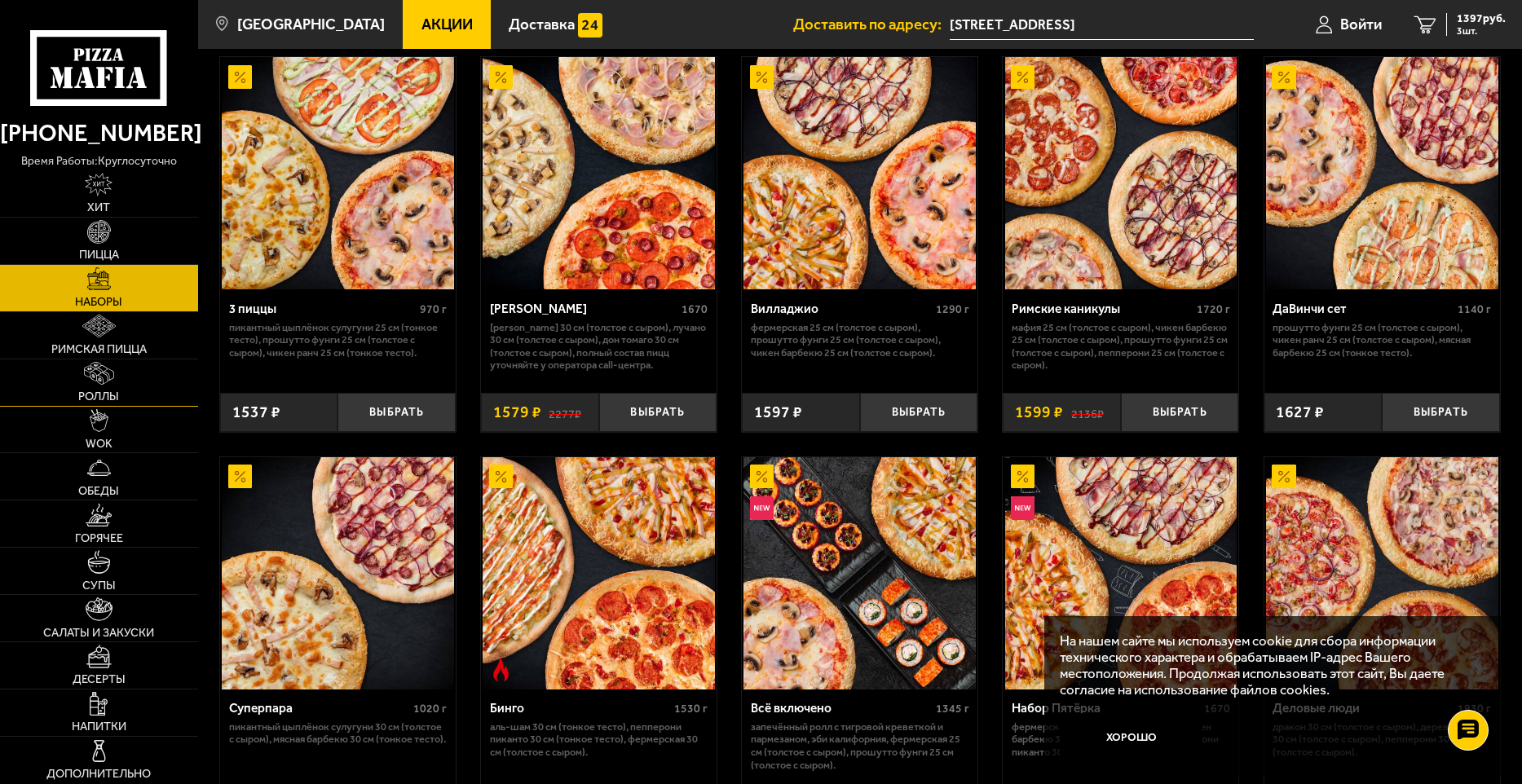
click at [121, 382] on link "Роллы" at bounding box center [99, 382] width 198 height 47
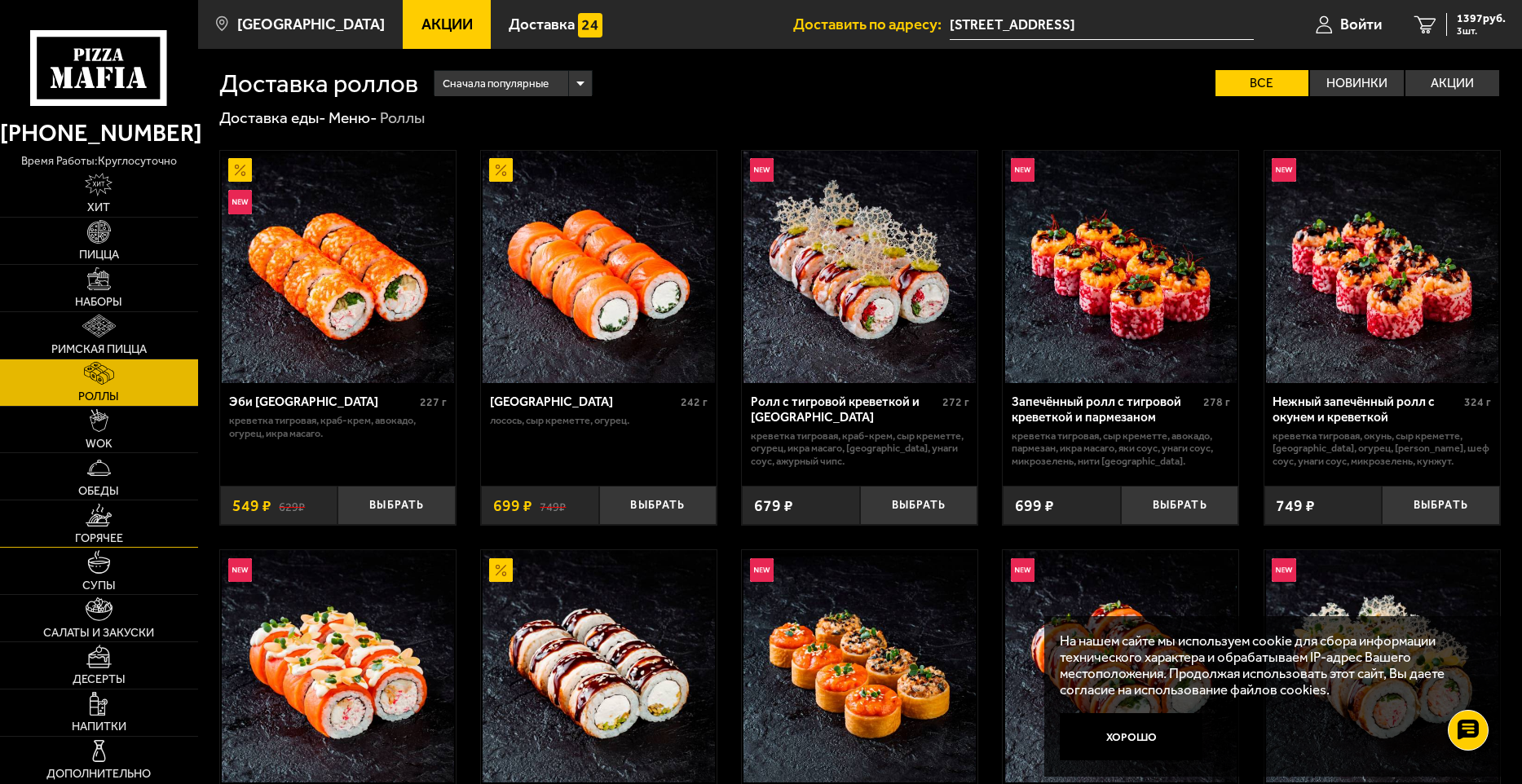
click at [105, 518] on img at bounding box center [98, 515] width 26 height 22
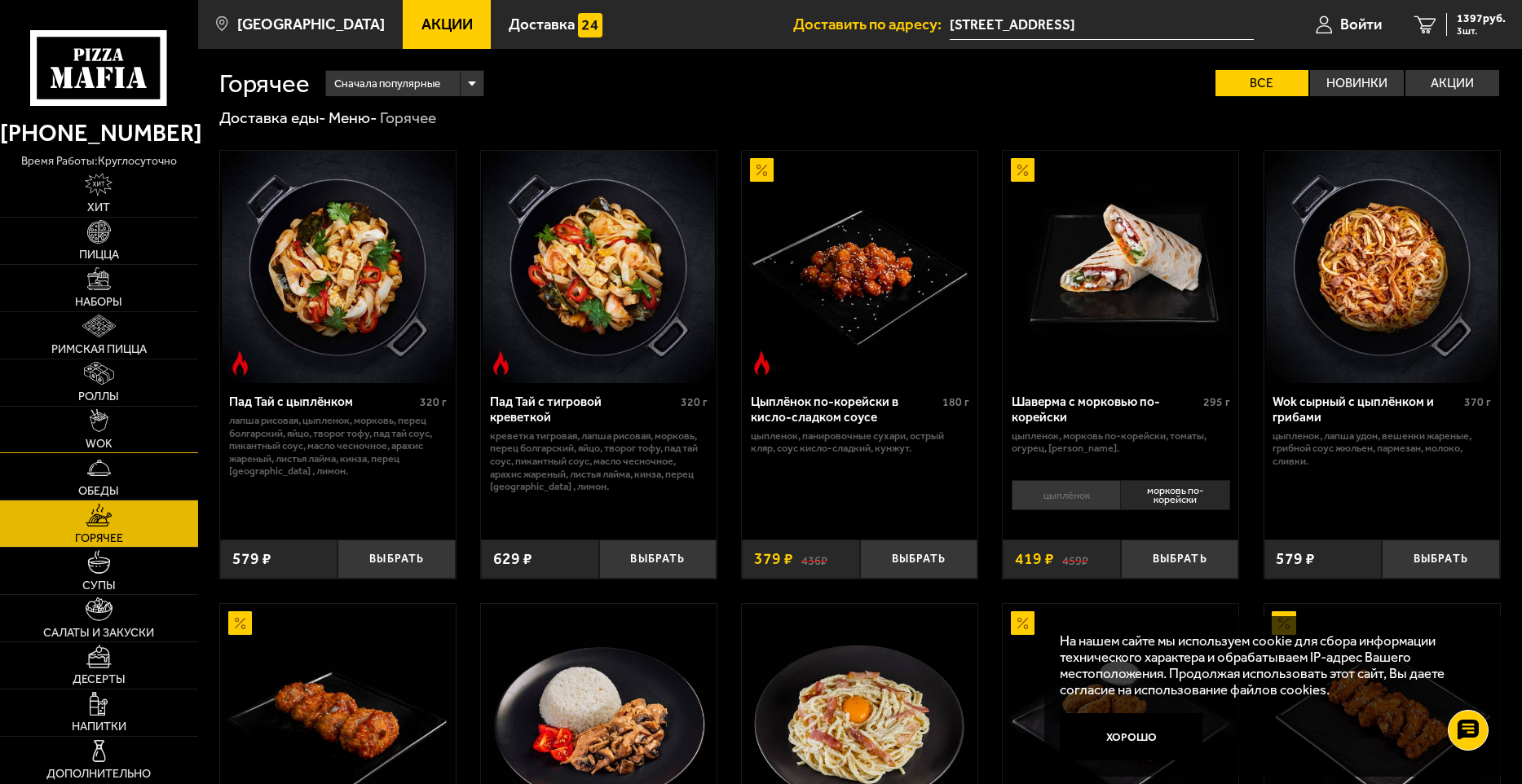
click at [113, 429] on link "WOK" at bounding box center [99, 430] width 198 height 47
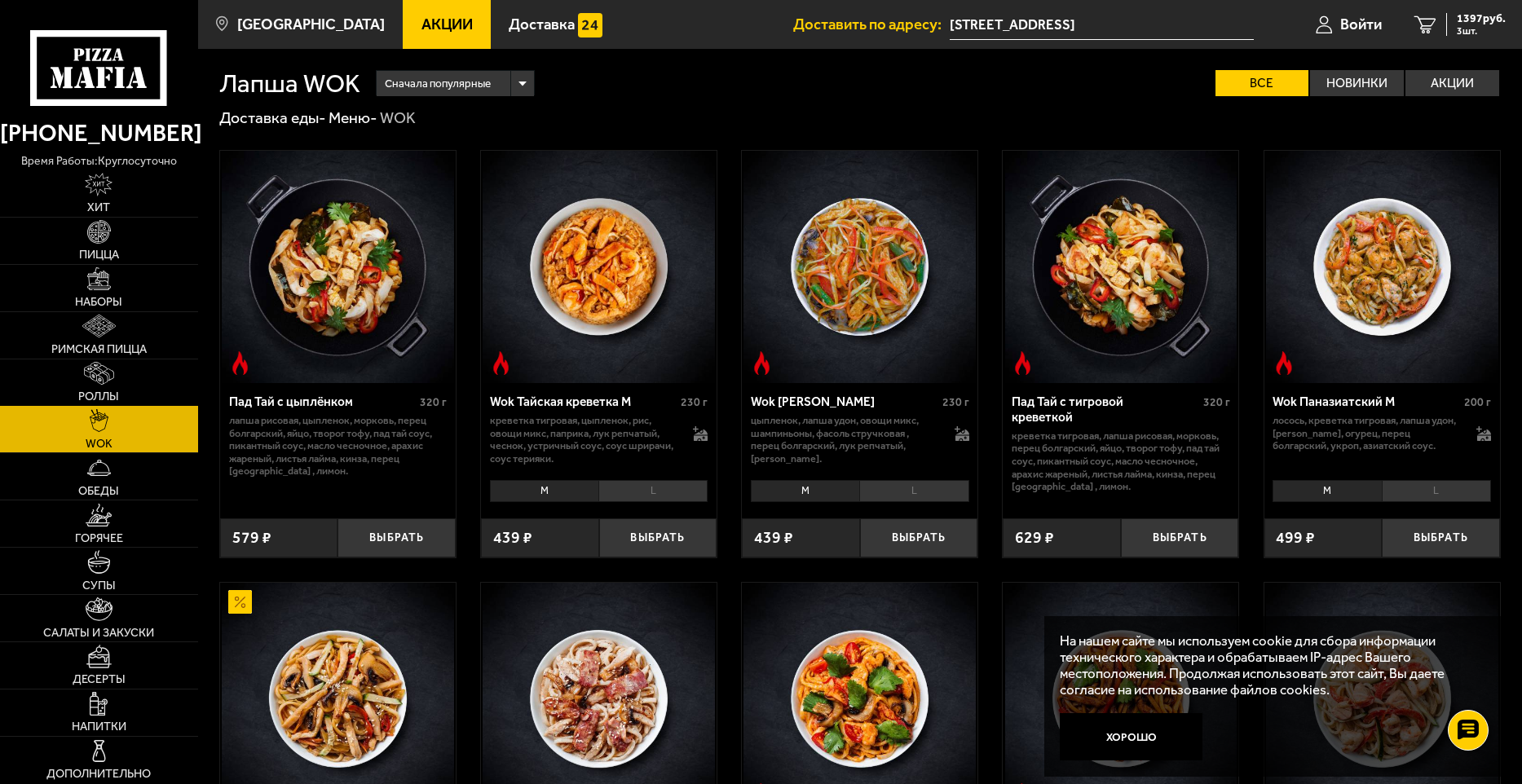
click at [125, 380] on link "Роллы" at bounding box center [99, 382] width 198 height 47
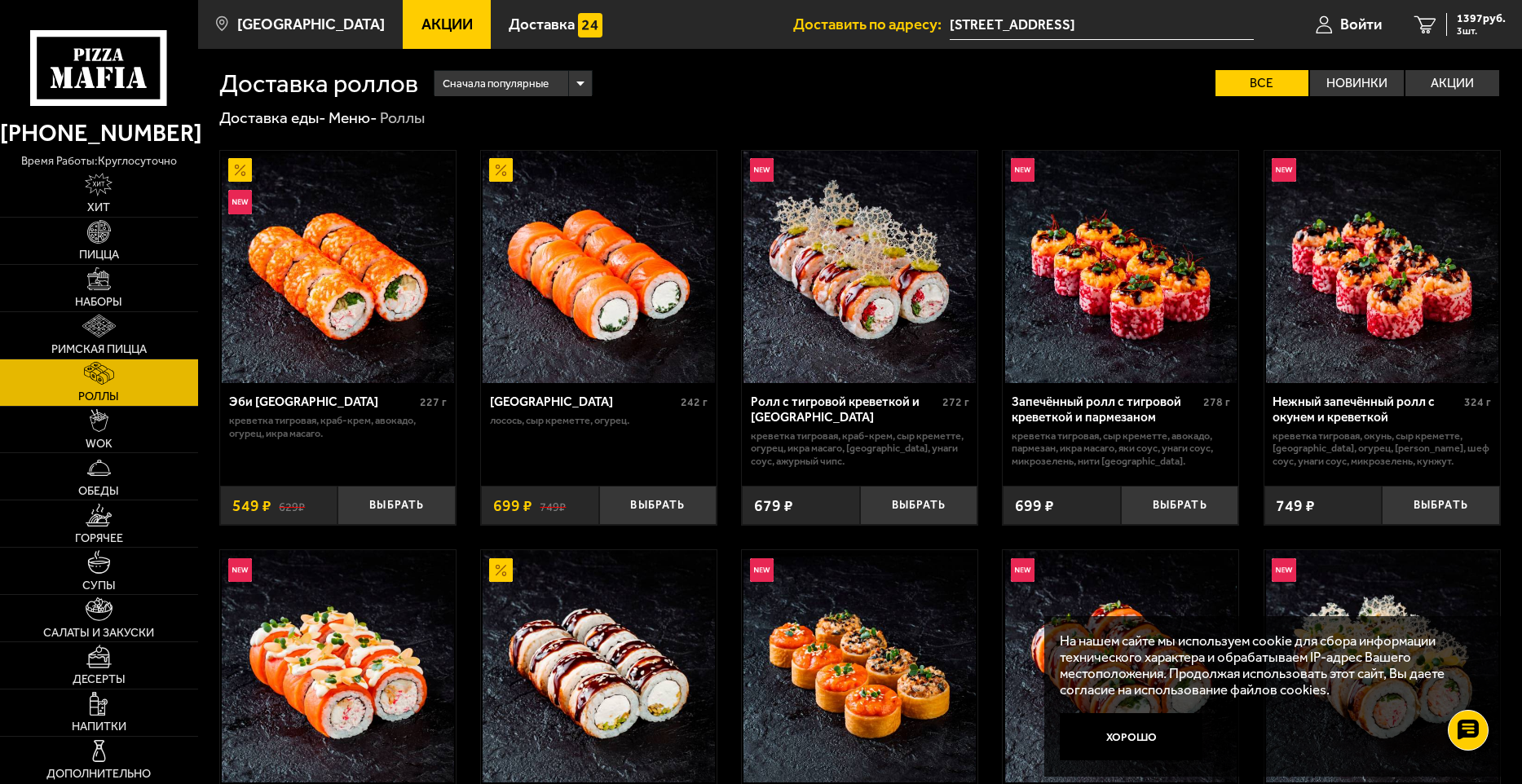
click at [581, 87] on div "Сначала популярные" at bounding box center [513, 83] width 156 height 25
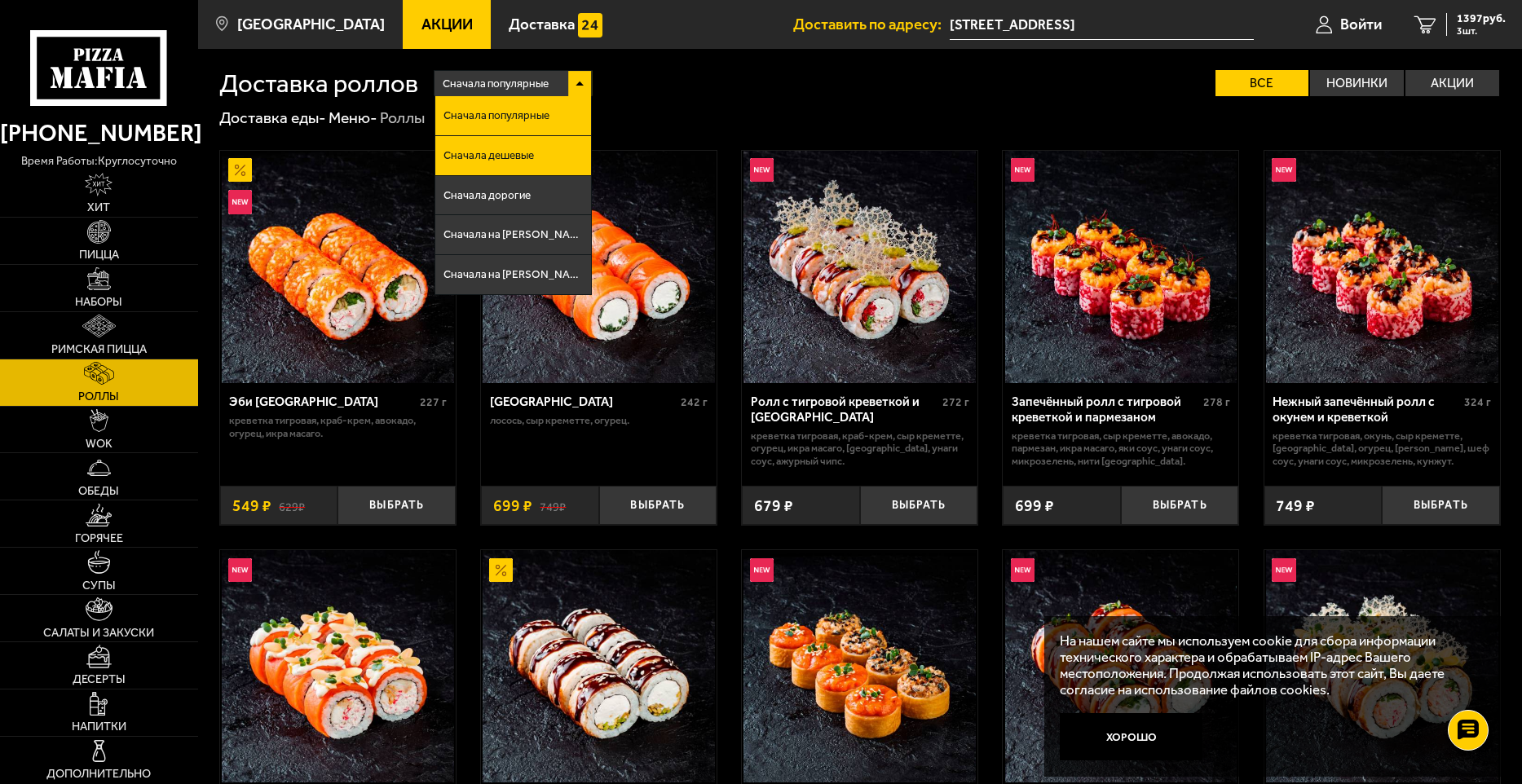
click at [560, 155] on li "Сначала дешевые" at bounding box center [513, 156] width 155 height 40
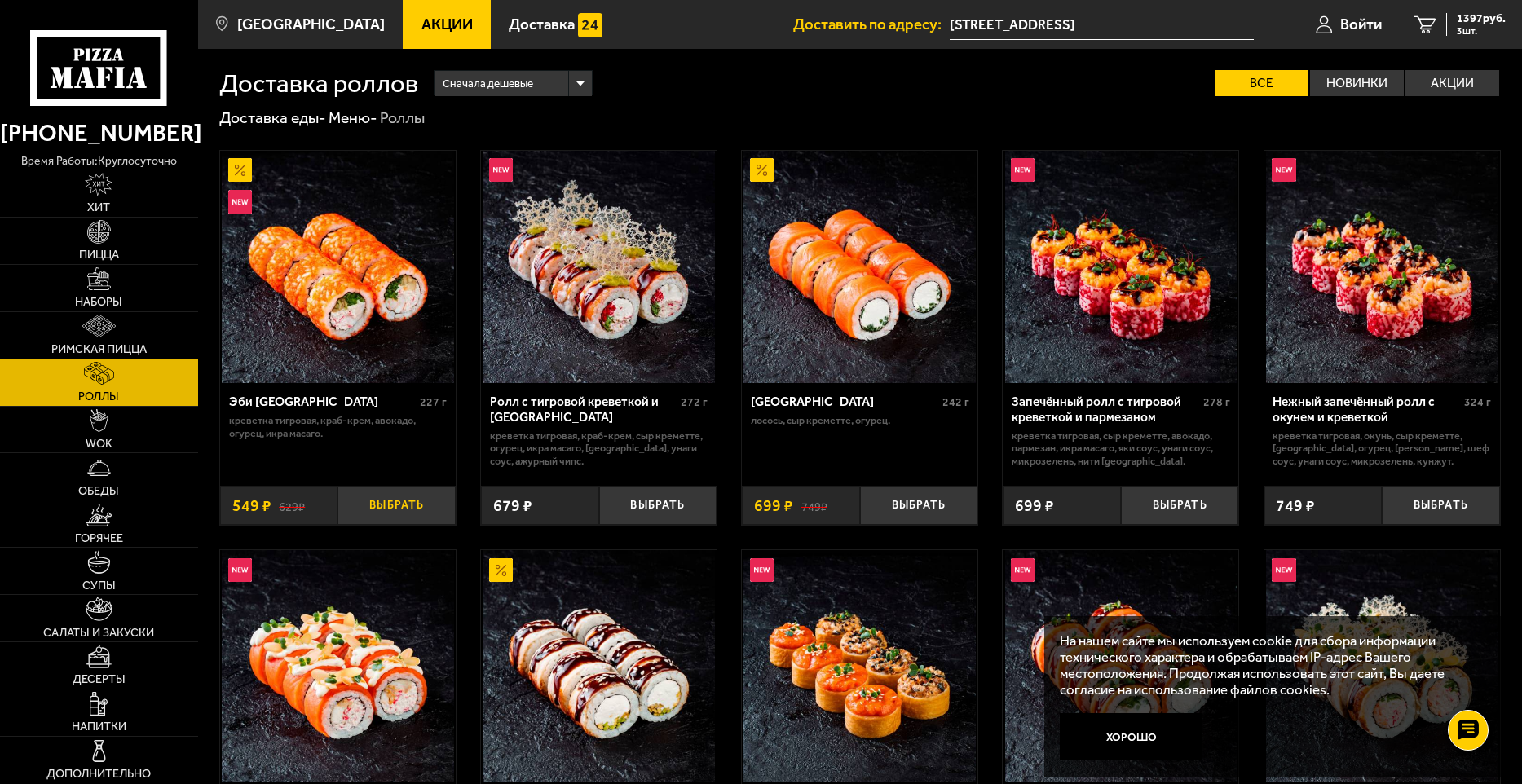
click at [406, 496] on button "Выбрать" at bounding box center [397, 505] width 118 height 39
click at [1477, 20] on span "1946 руб." at bounding box center [1481, 19] width 49 height 12
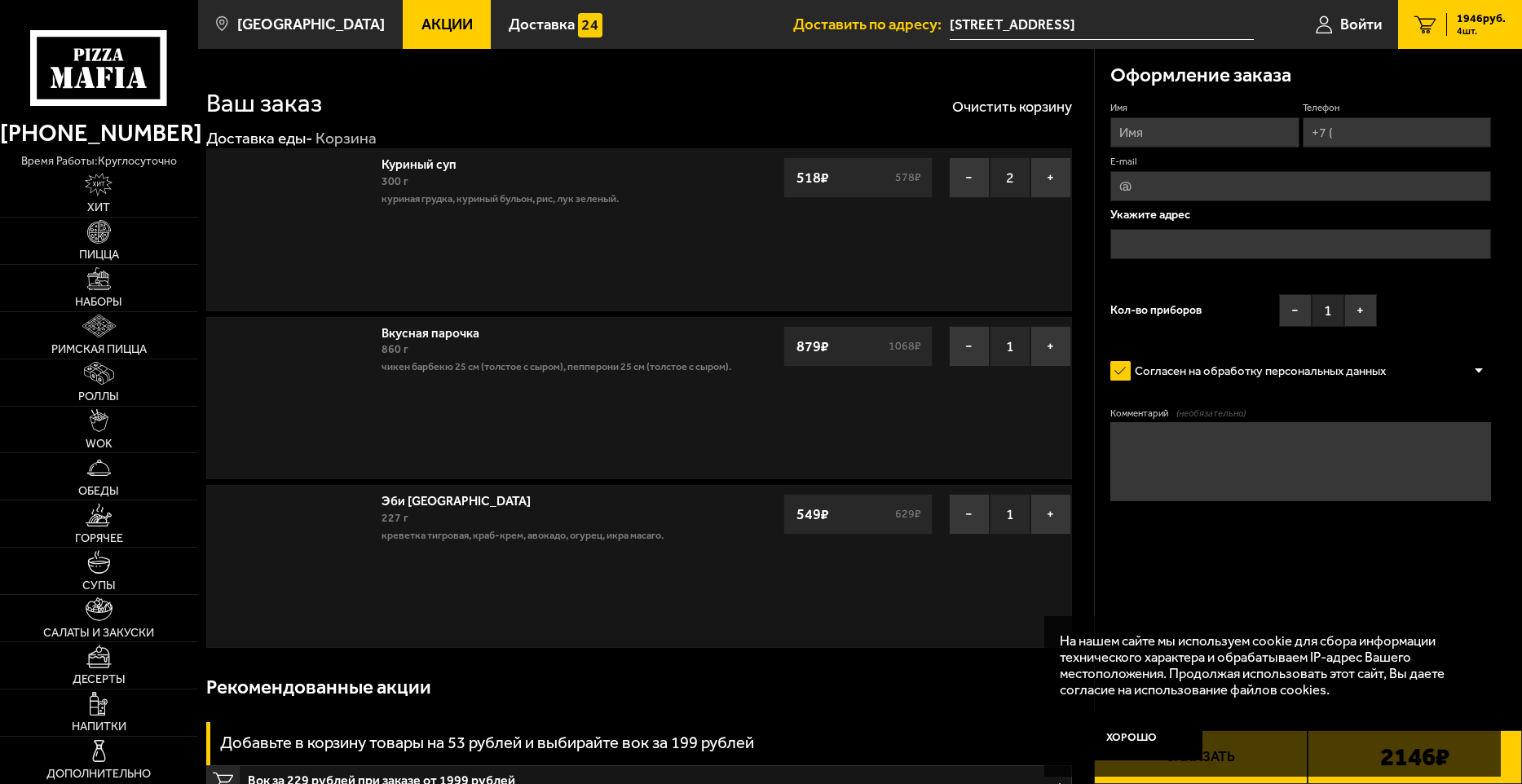
type input "[STREET_ADDRESS]"
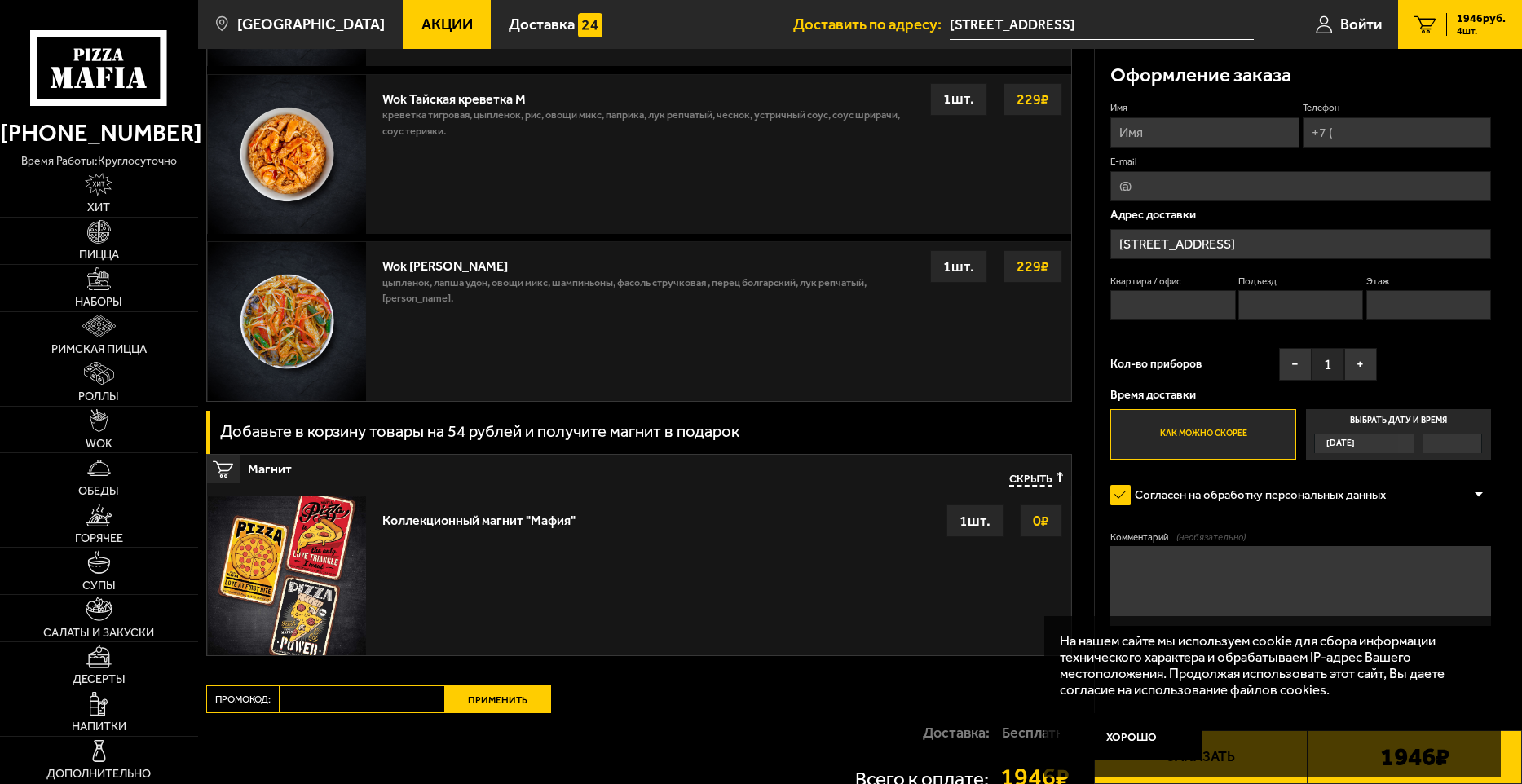
scroll to position [1386, 0]
